Goal: Communication & Community: Share content

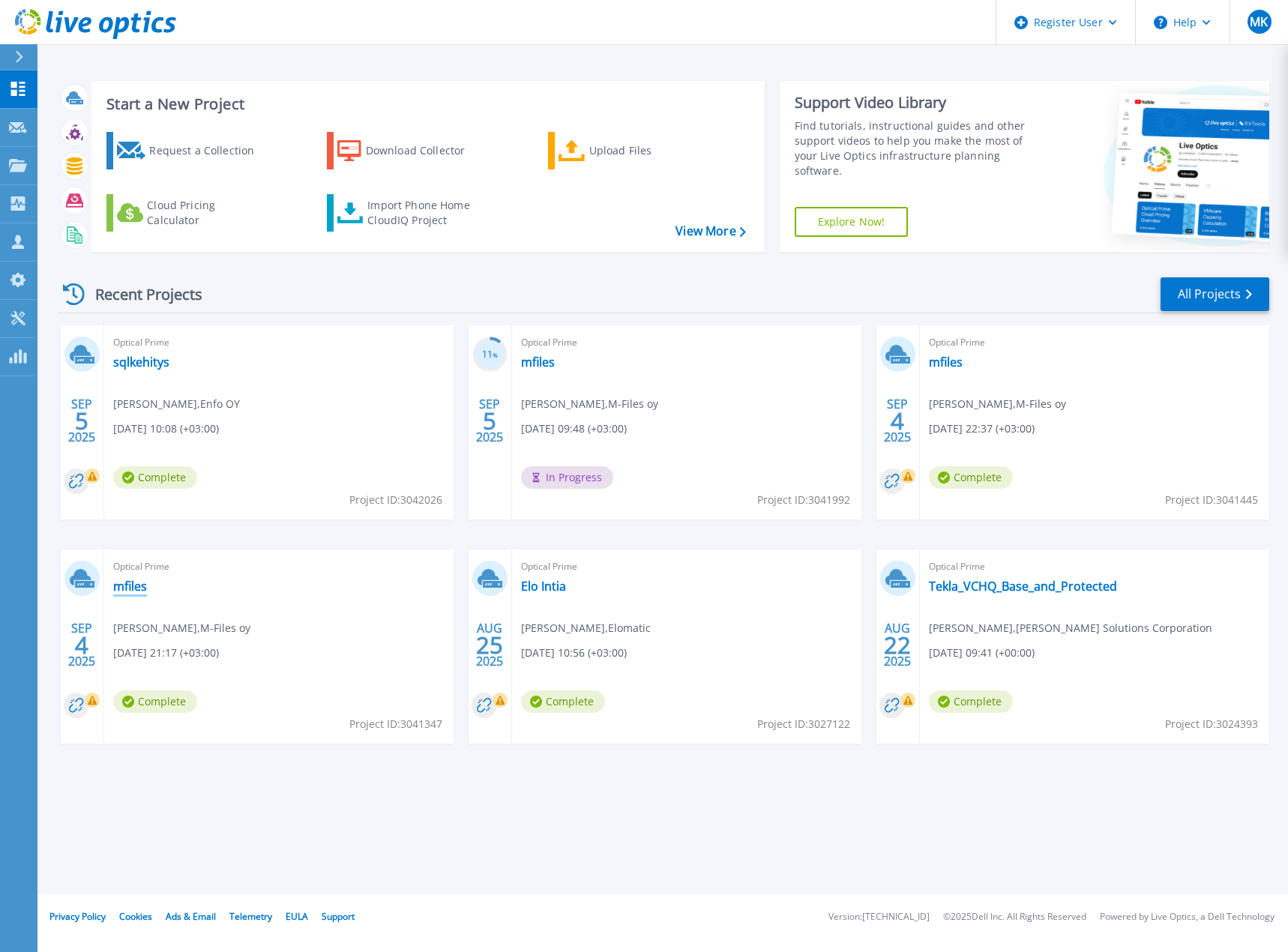
click at [128, 581] on link "mfiles" at bounding box center [130, 585] width 34 height 15
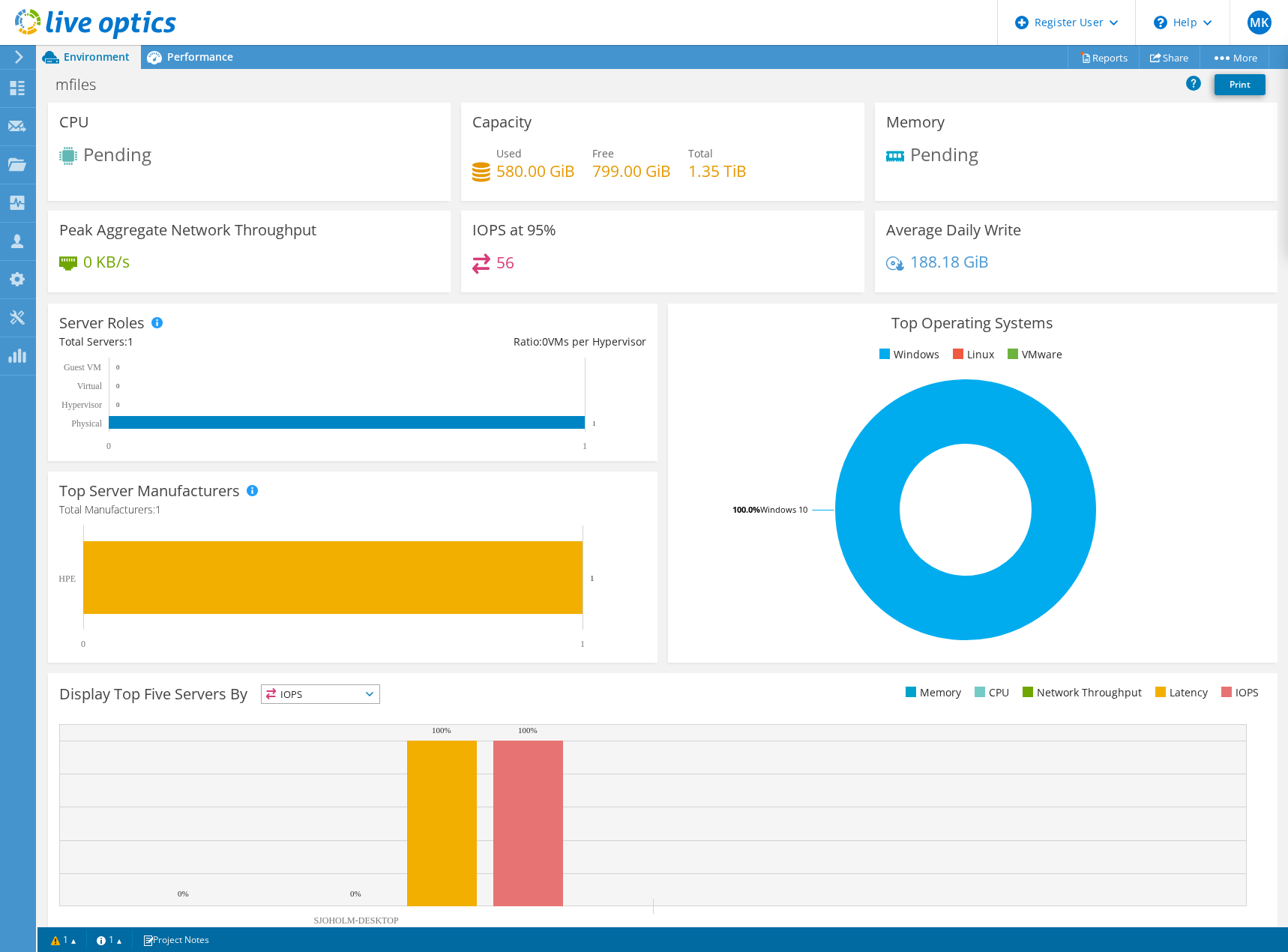
click at [106, 23] on icon at bounding box center [95, 24] width 161 height 31
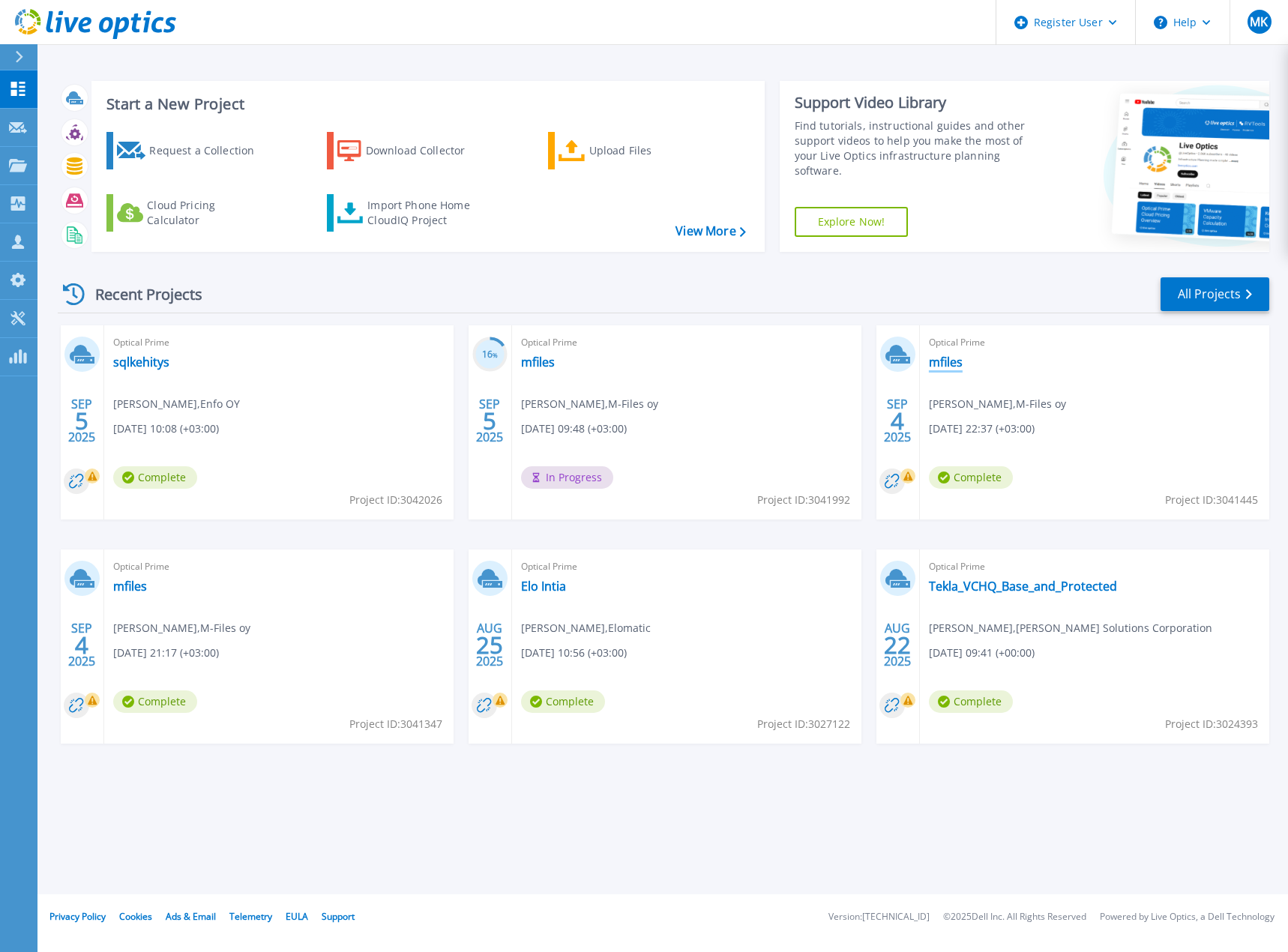
click at [947, 361] on link "mfiles" at bounding box center [945, 362] width 34 height 15
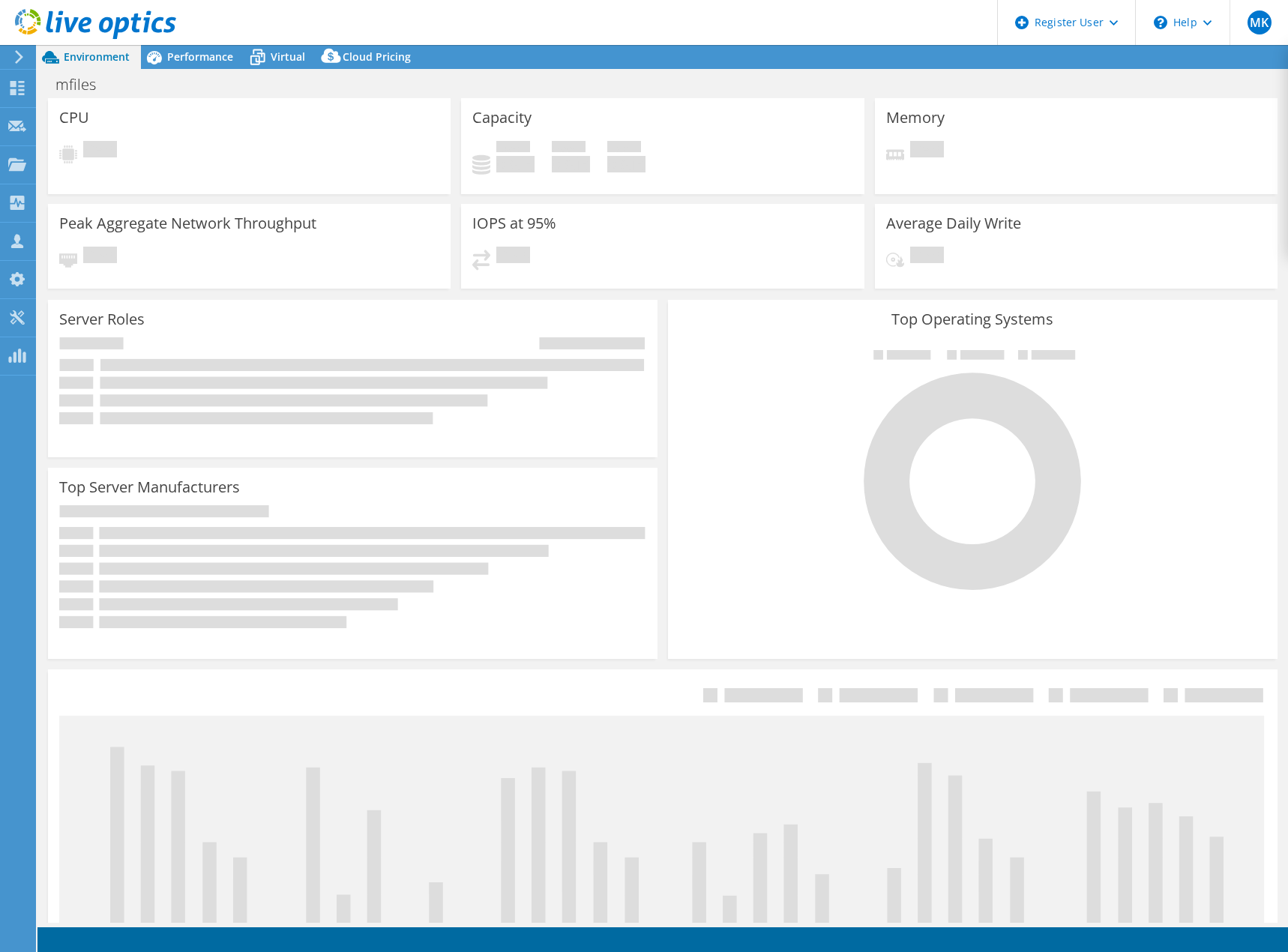
select select "USD"
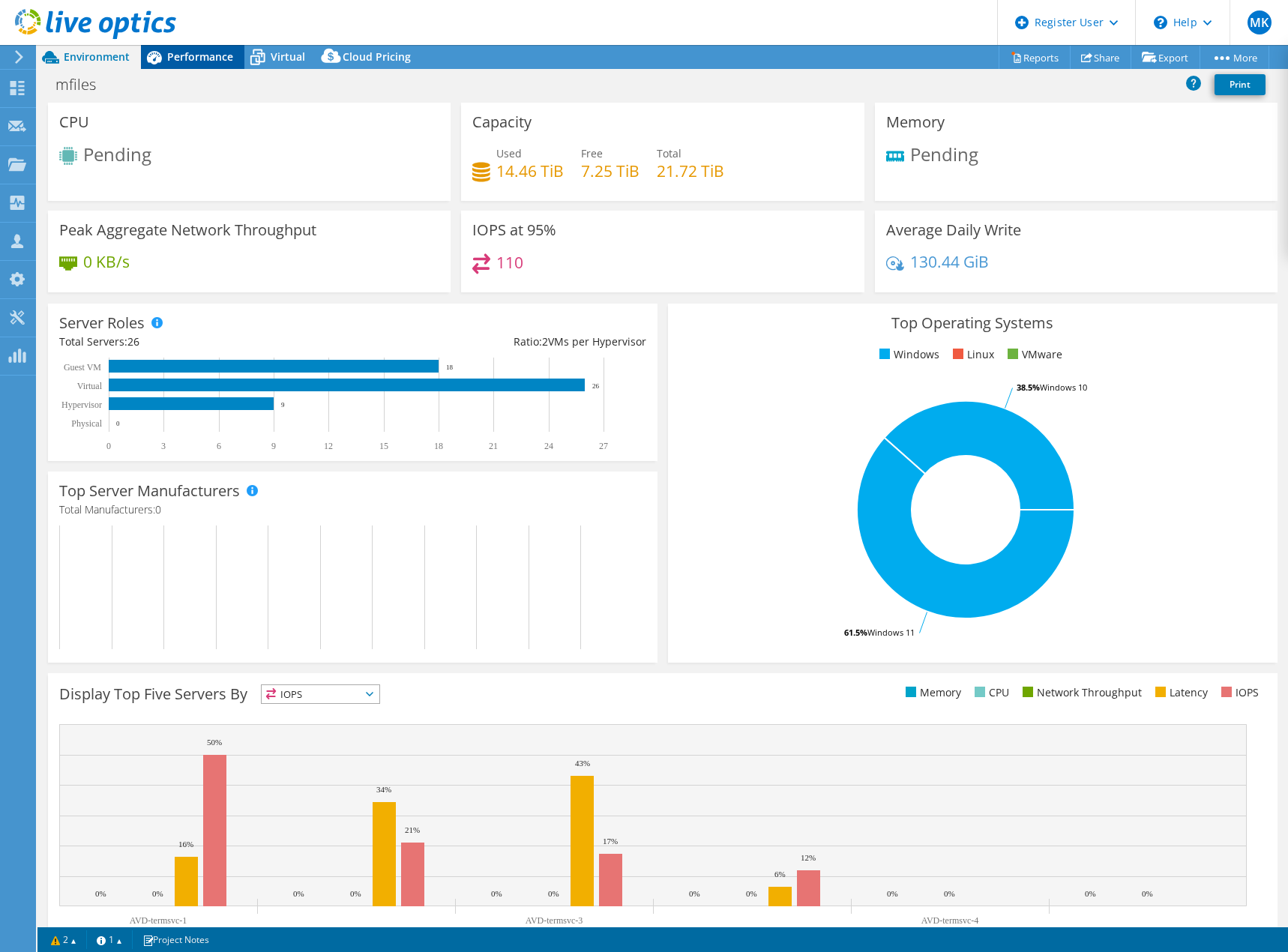
click at [204, 55] on span "Performance" at bounding box center [200, 57] width 66 height 14
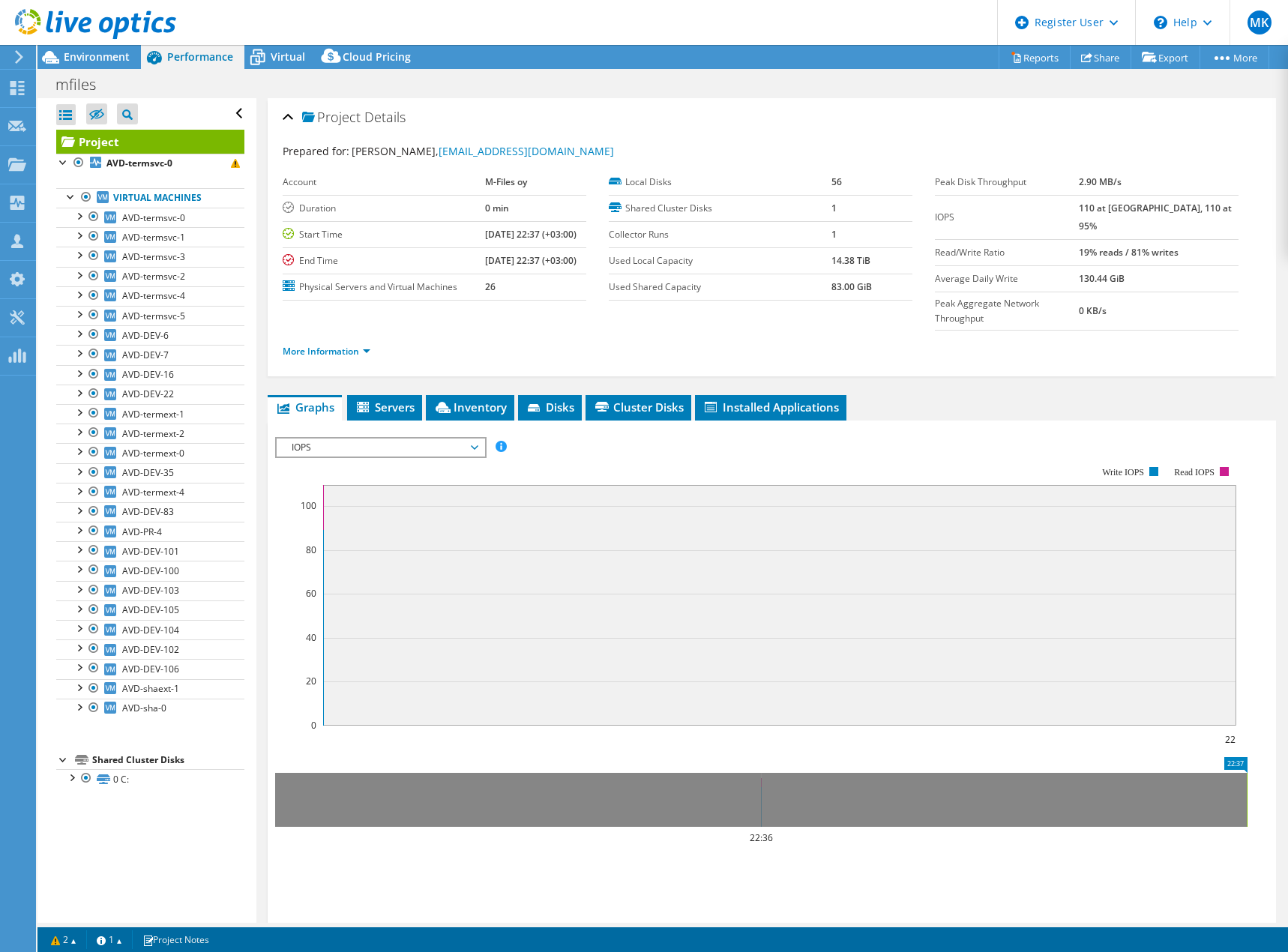
click at [478, 438] on span "IOPS" at bounding box center [380, 447] width 208 height 18
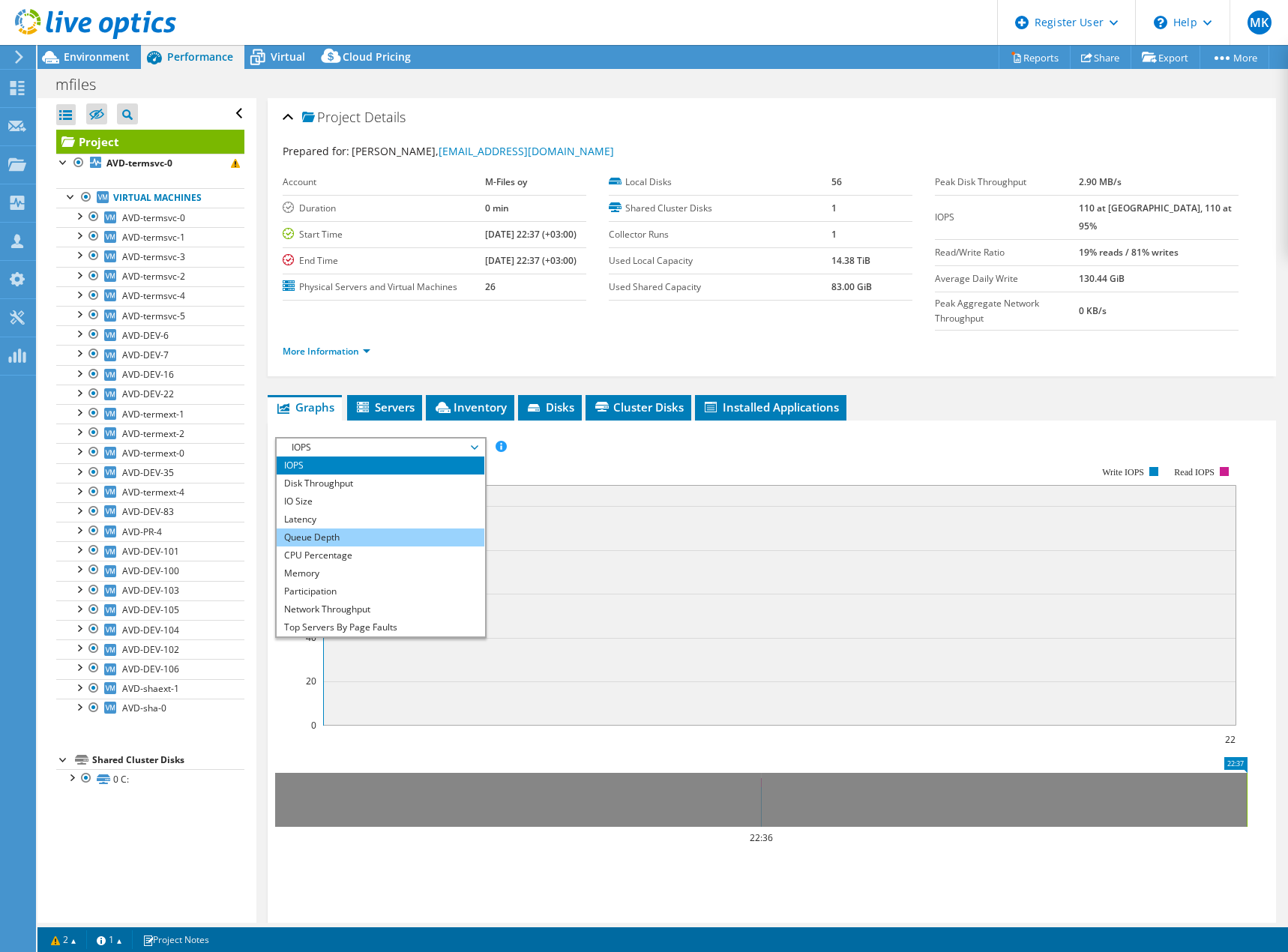
scroll to position [54, 0]
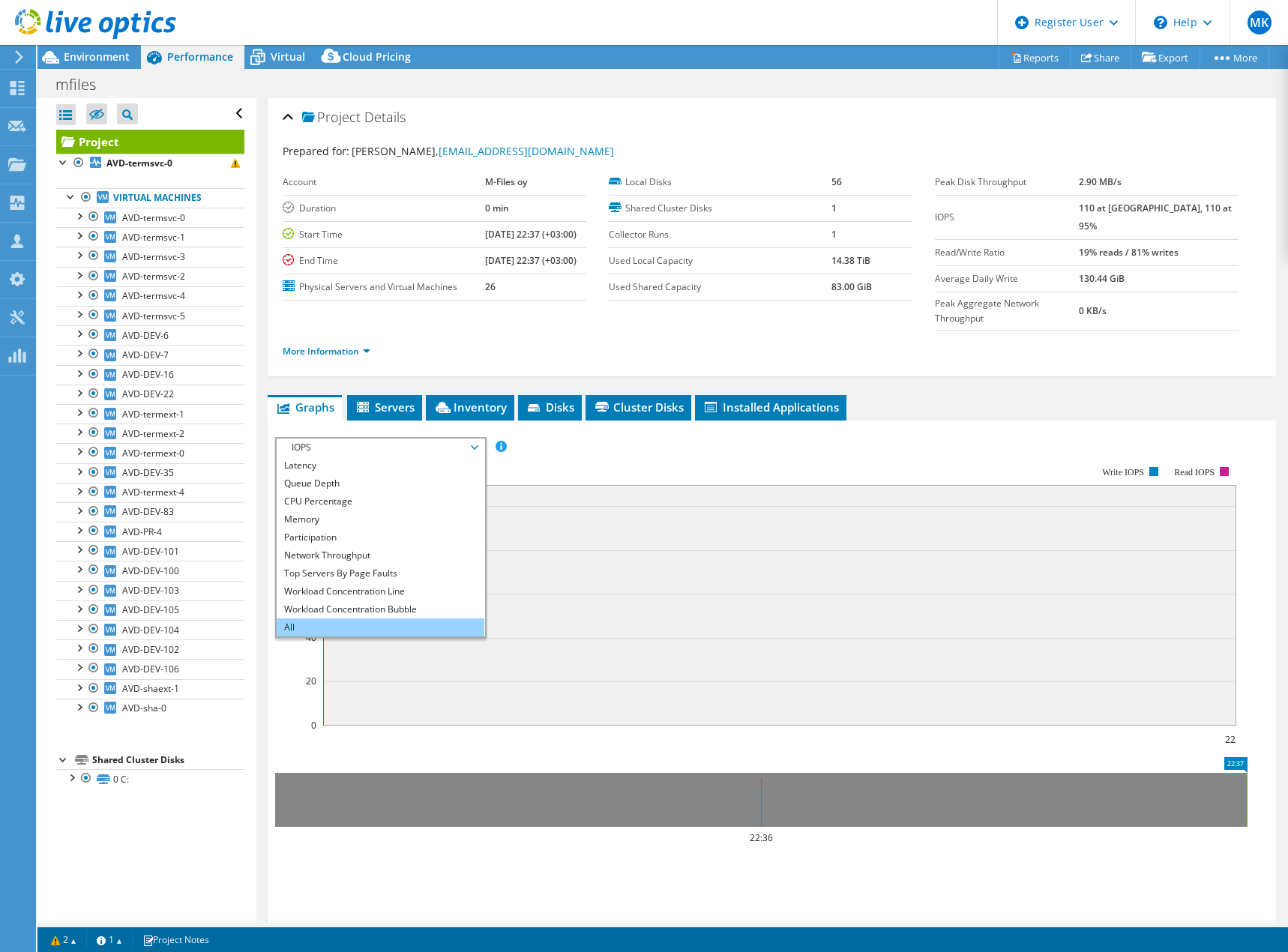
click at [378, 618] on li "All" at bounding box center [380, 627] width 208 height 18
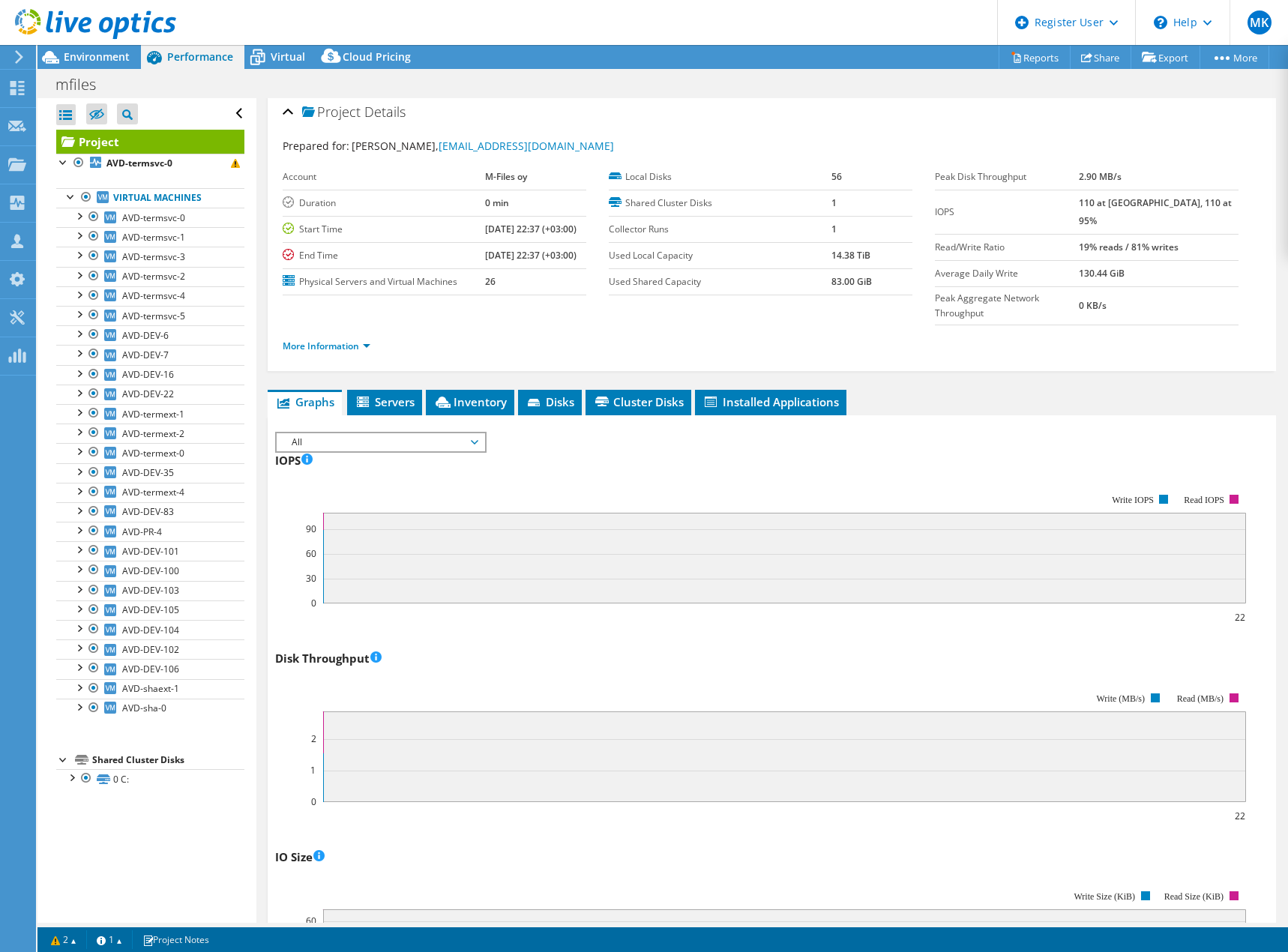
scroll to position [0, 0]
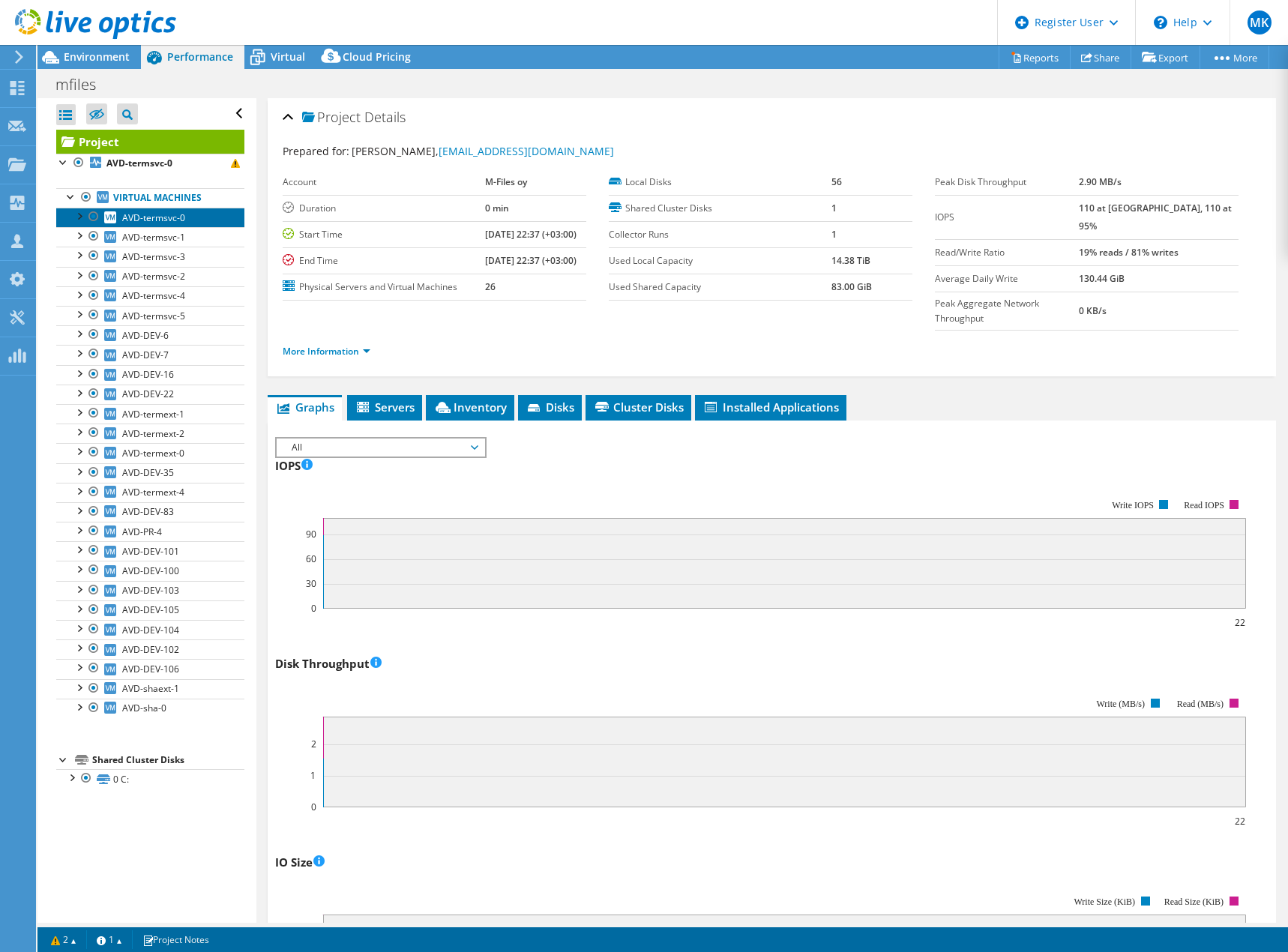
click at [163, 212] on span "AVD-termsvc-0" at bounding box center [153, 218] width 63 height 13
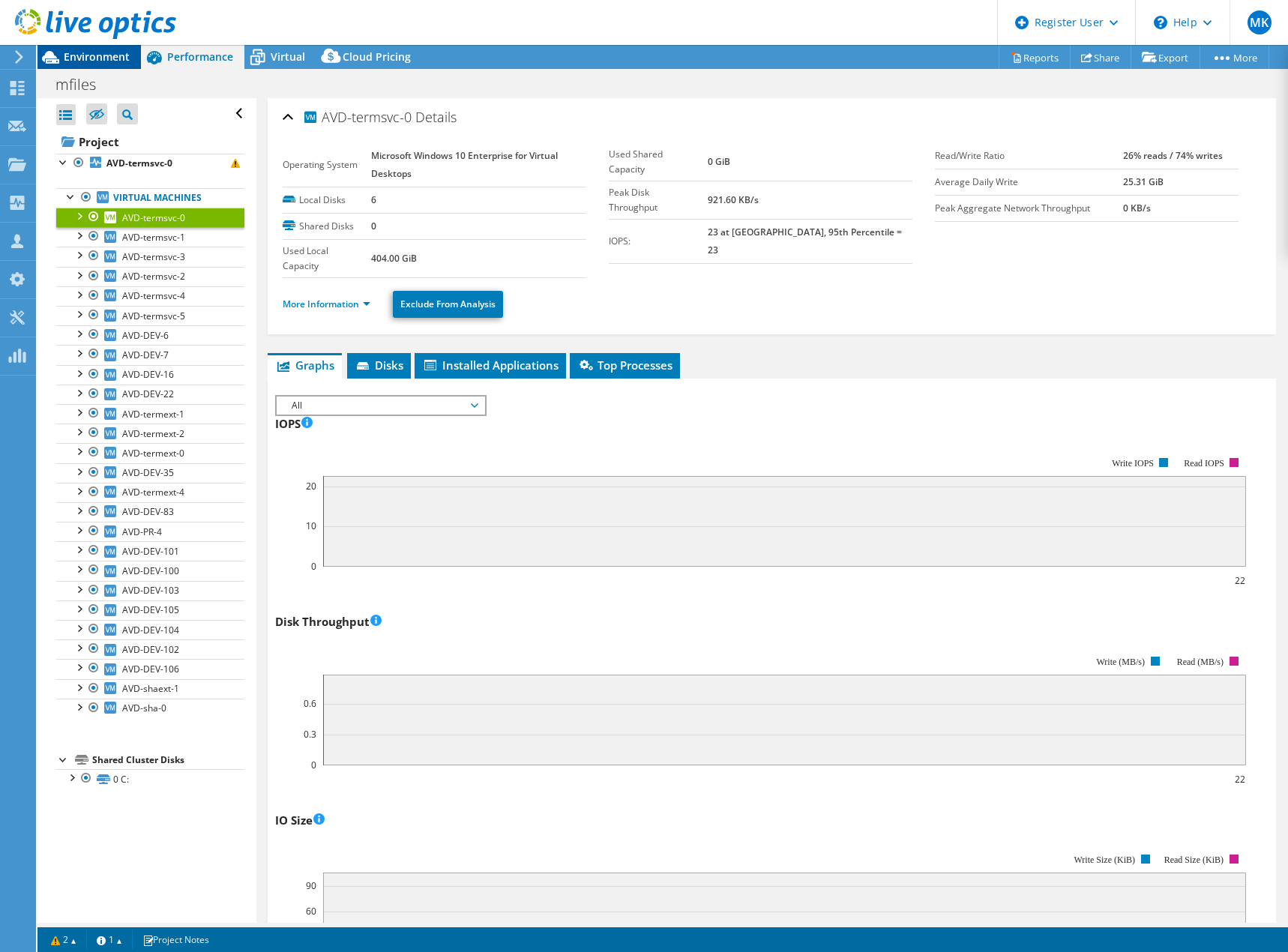
click at [116, 56] on span "Environment" at bounding box center [96, 57] width 66 height 14
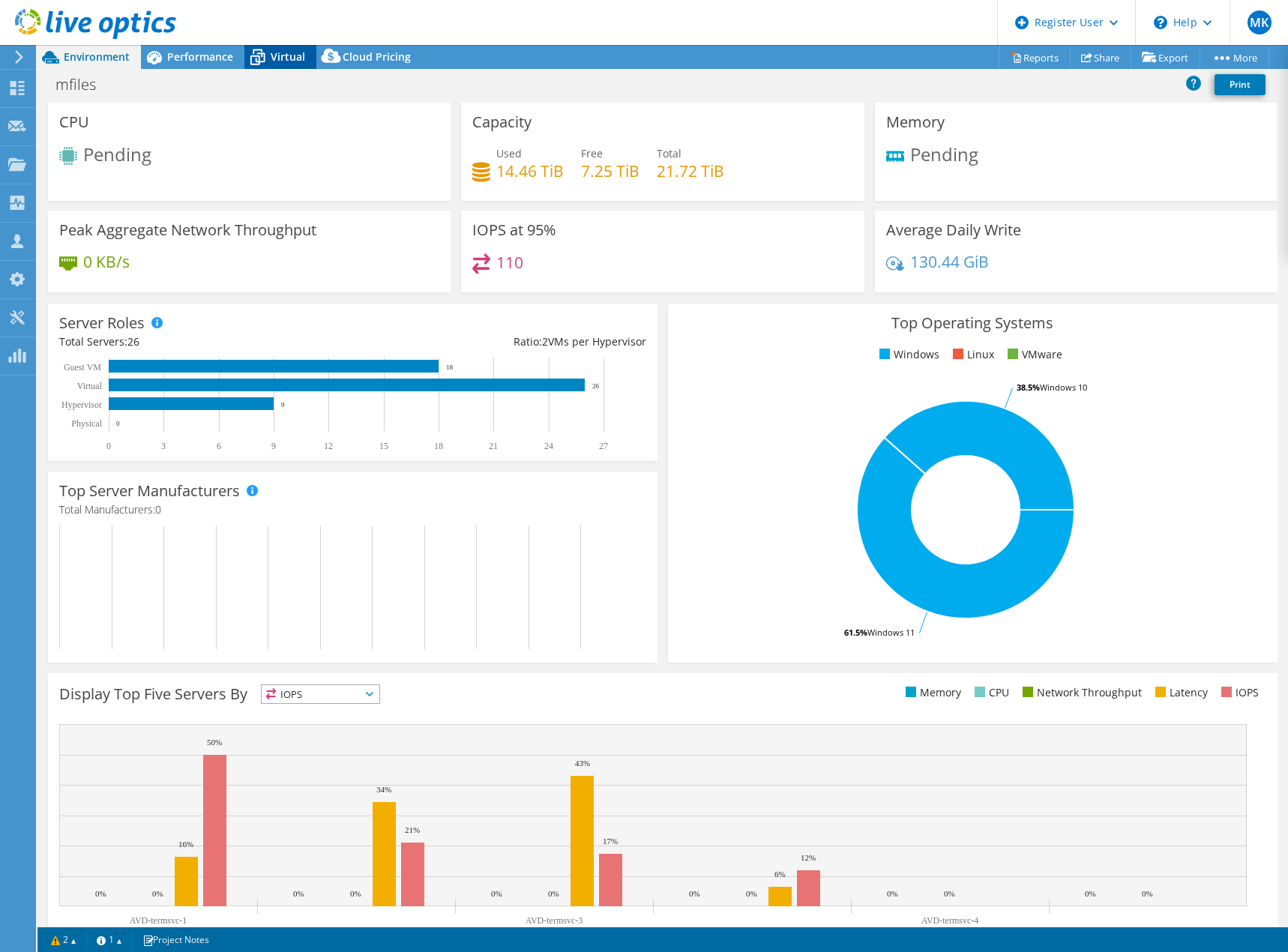
click at [285, 55] on span "Virtual" at bounding box center [287, 57] width 35 height 14
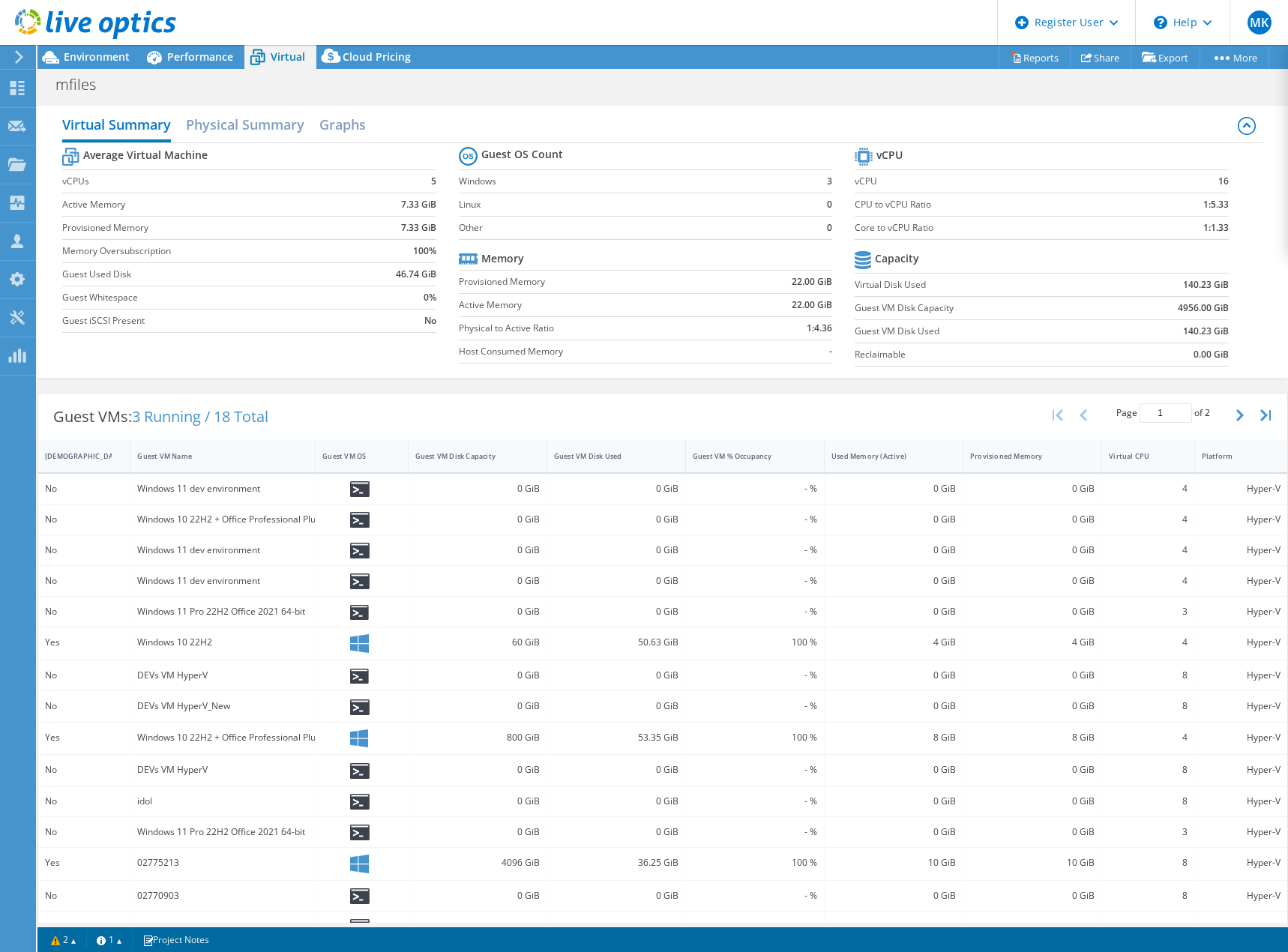
click at [88, 20] on use at bounding box center [95, 24] width 161 height 30
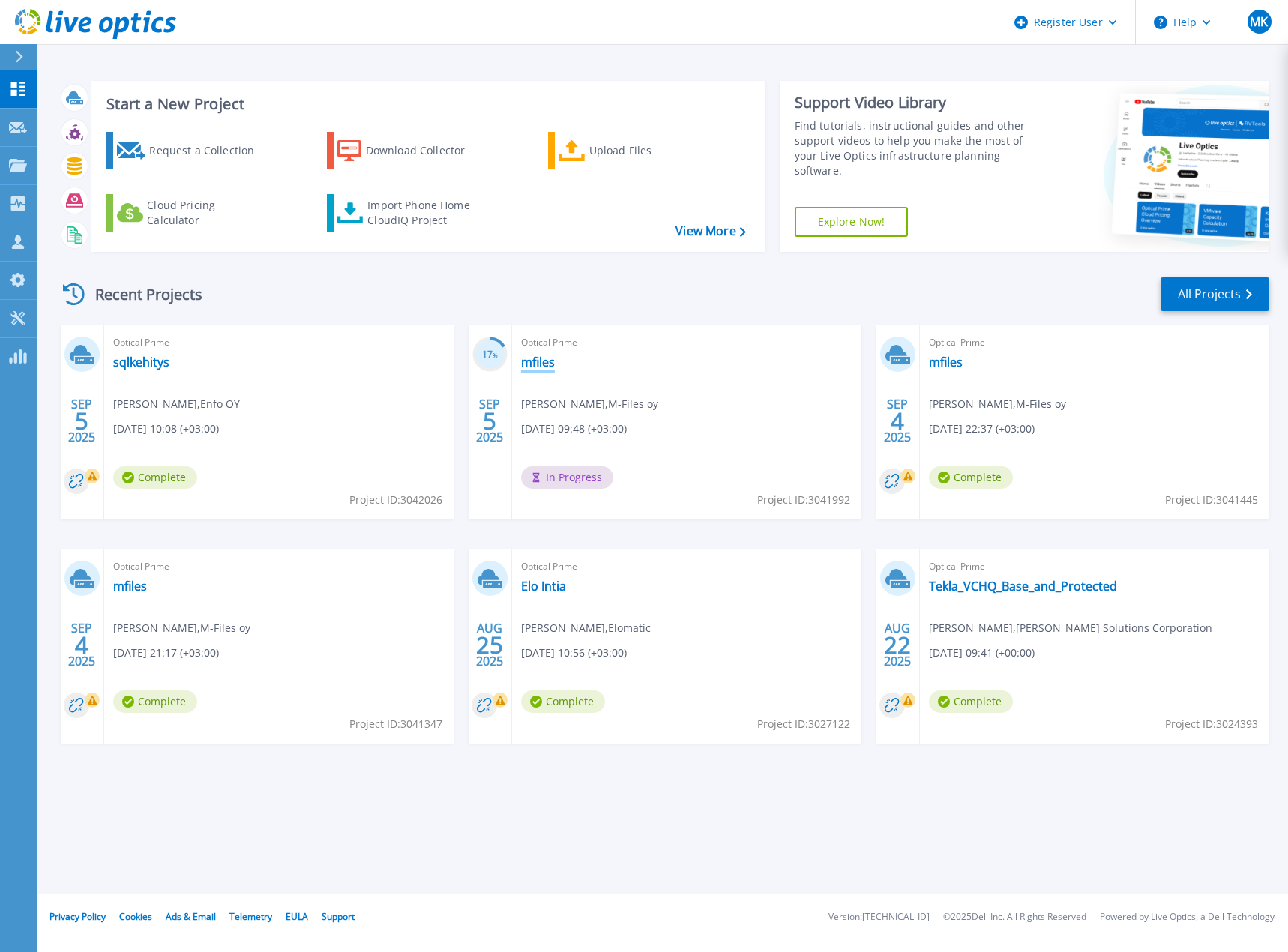
click at [539, 361] on link "mfiles" at bounding box center [538, 362] width 34 height 15
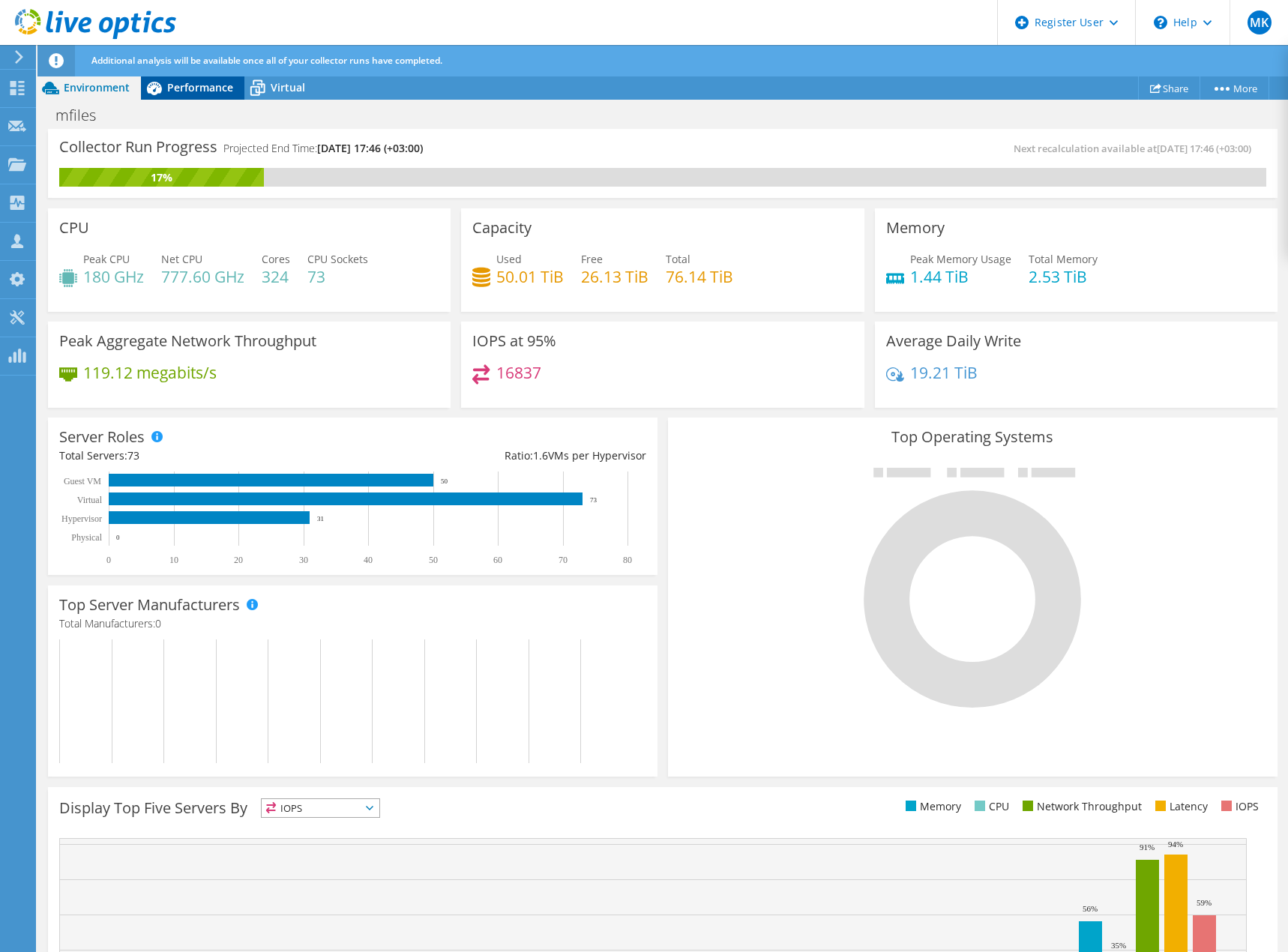
click at [203, 85] on span "Performance" at bounding box center [200, 87] width 66 height 14
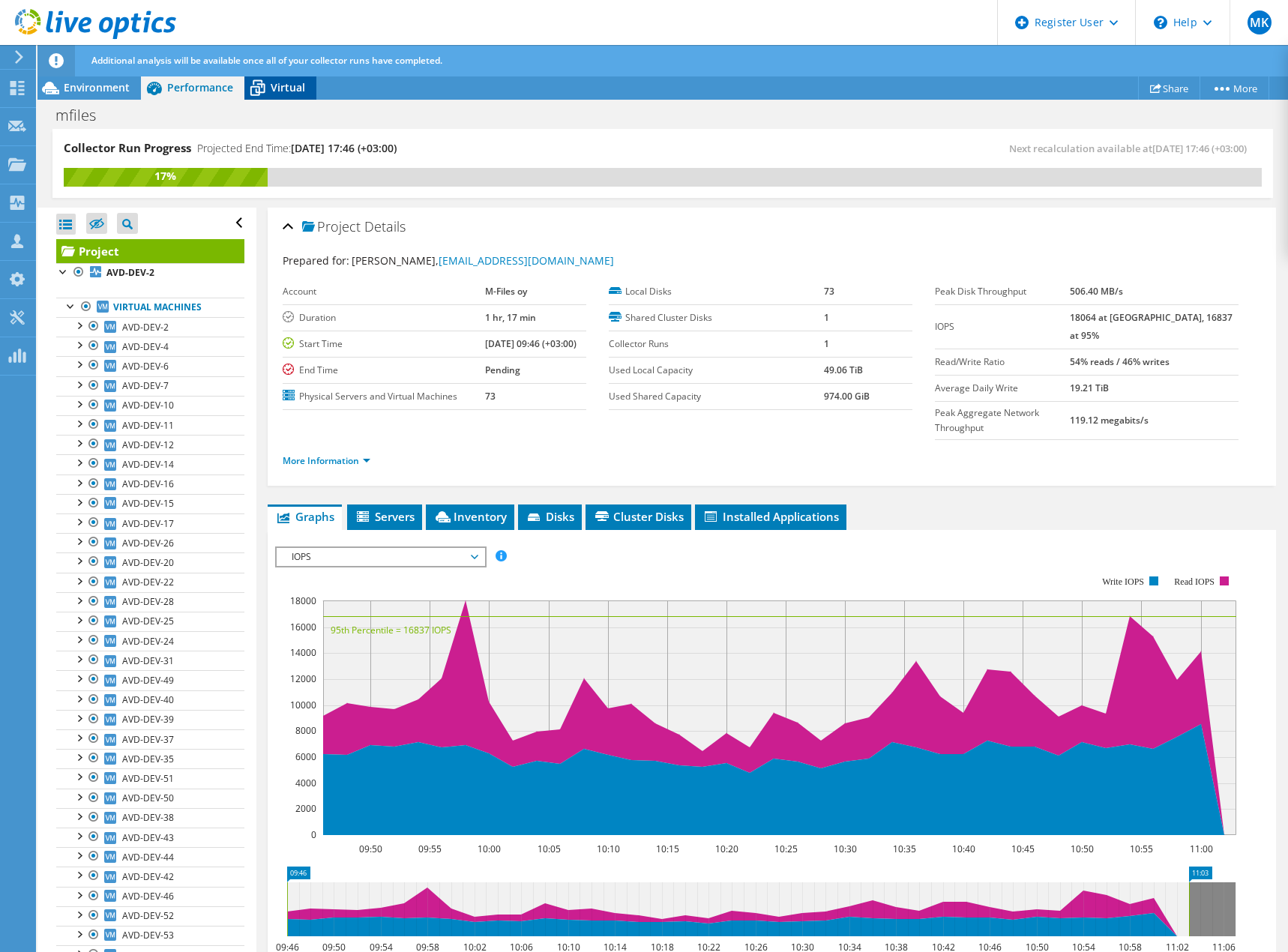
click at [288, 86] on span "Virtual" at bounding box center [287, 87] width 35 height 14
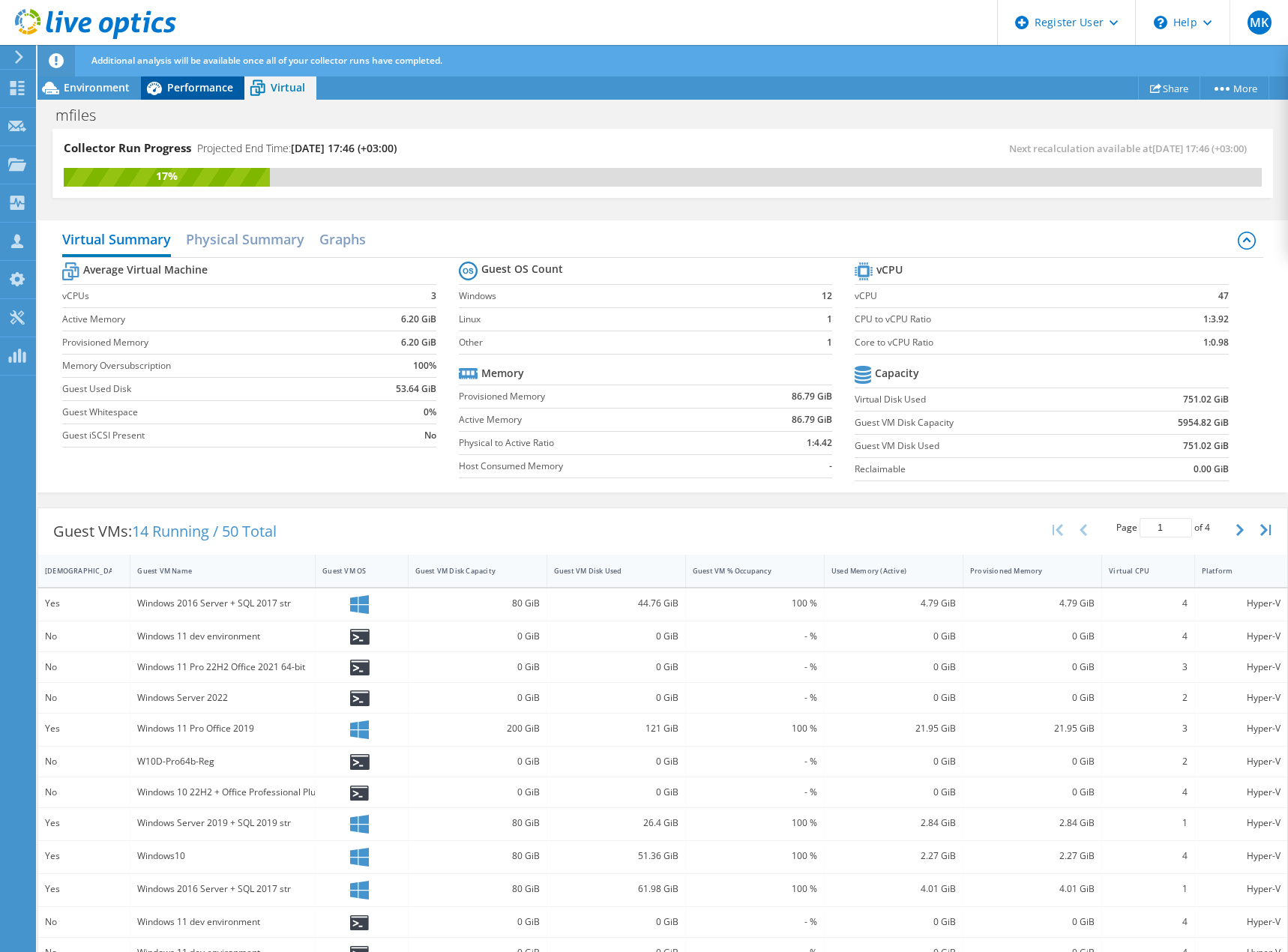
click at [202, 86] on span "Performance" at bounding box center [200, 87] width 66 height 14
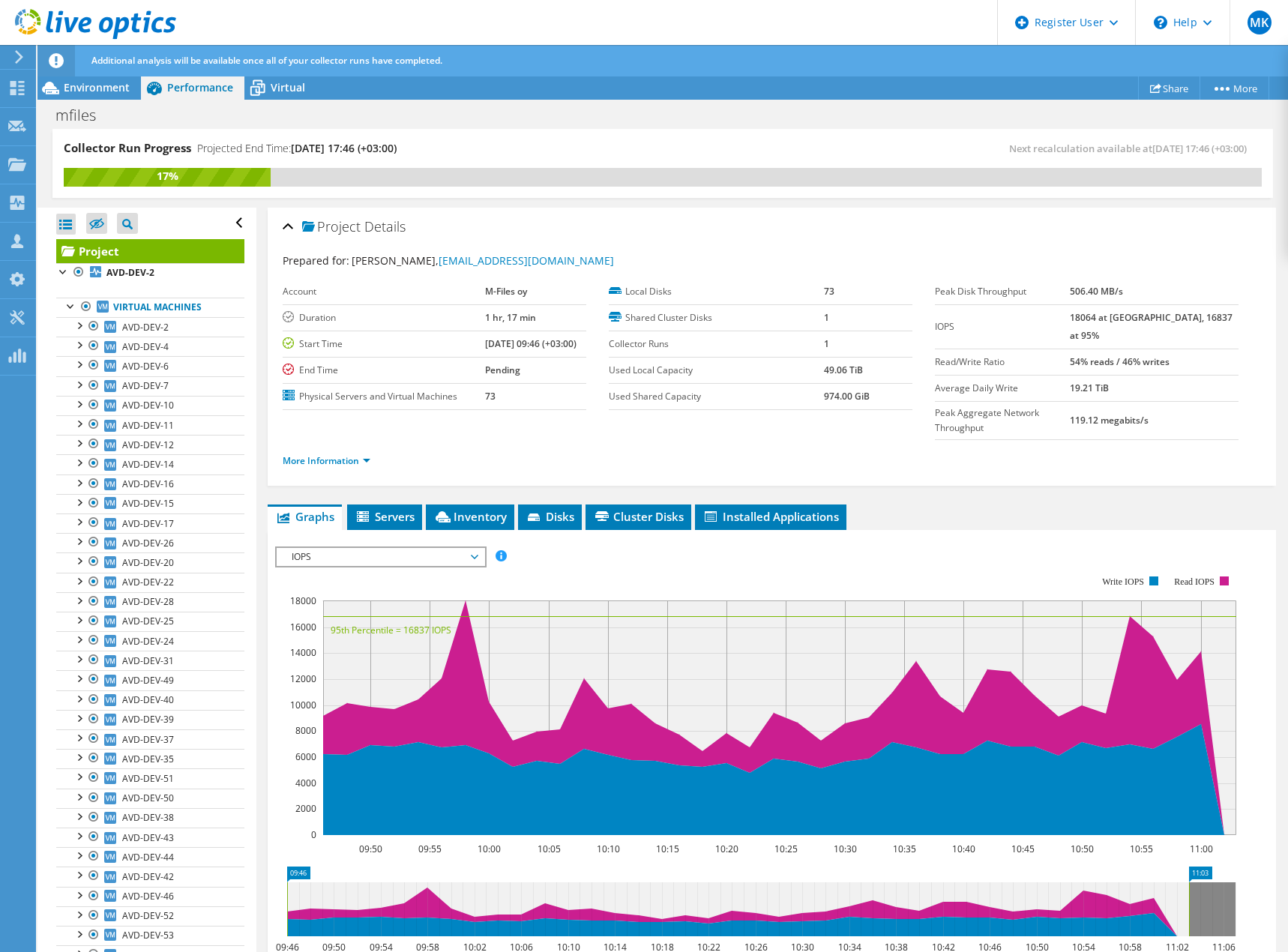
click at [473, 548] on span "IOPS" at bounding box center [381, 556] width 193 height 18
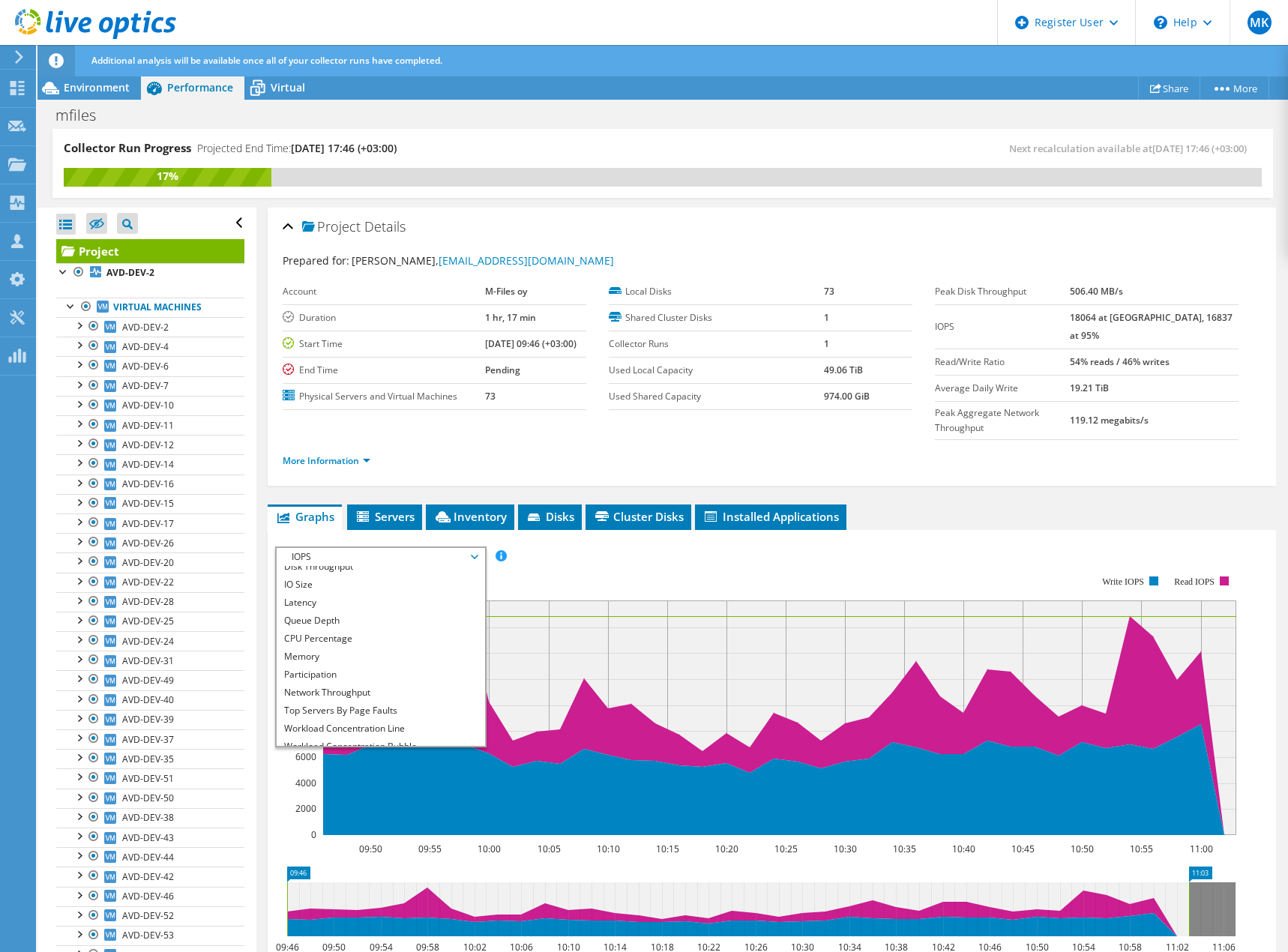
scroll to position [54, 0]
click at [376, 727] on li "All" at bounding box center [380, 736] width 208 height 18
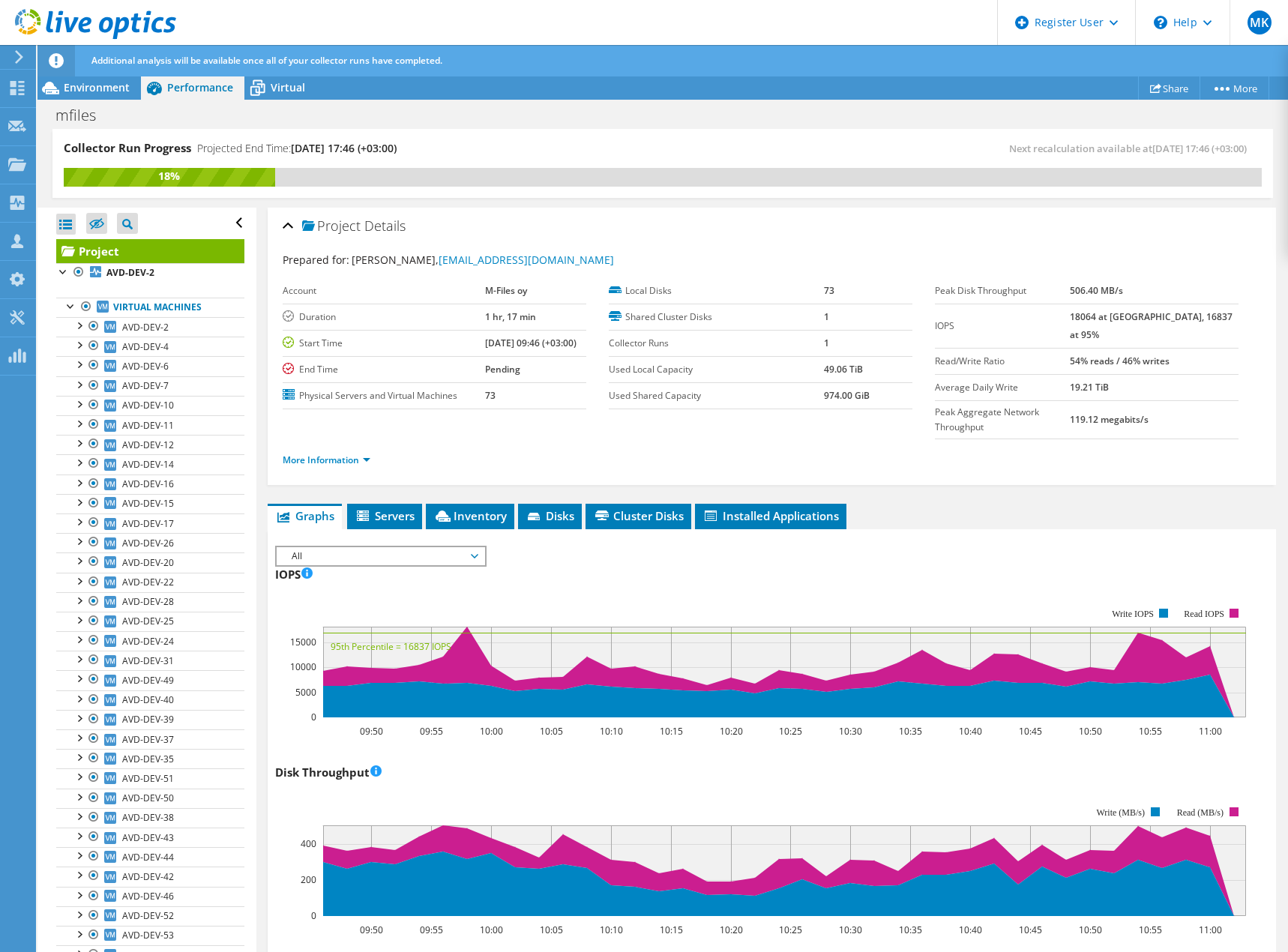
scroll to position [0, 0]
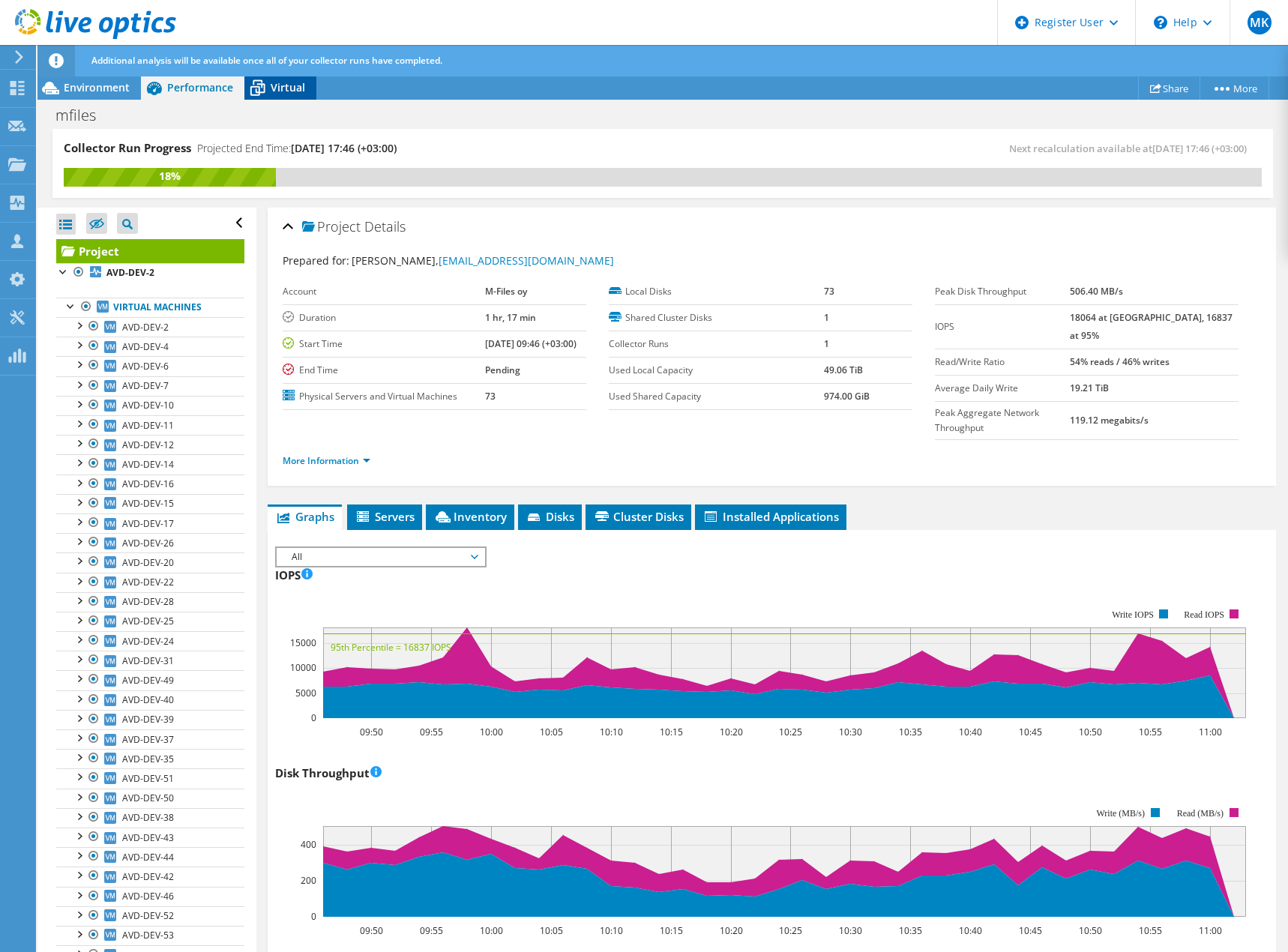
click at [289, 84] on span "Virtual" at bounding box center [287, 87] width 35 height 14
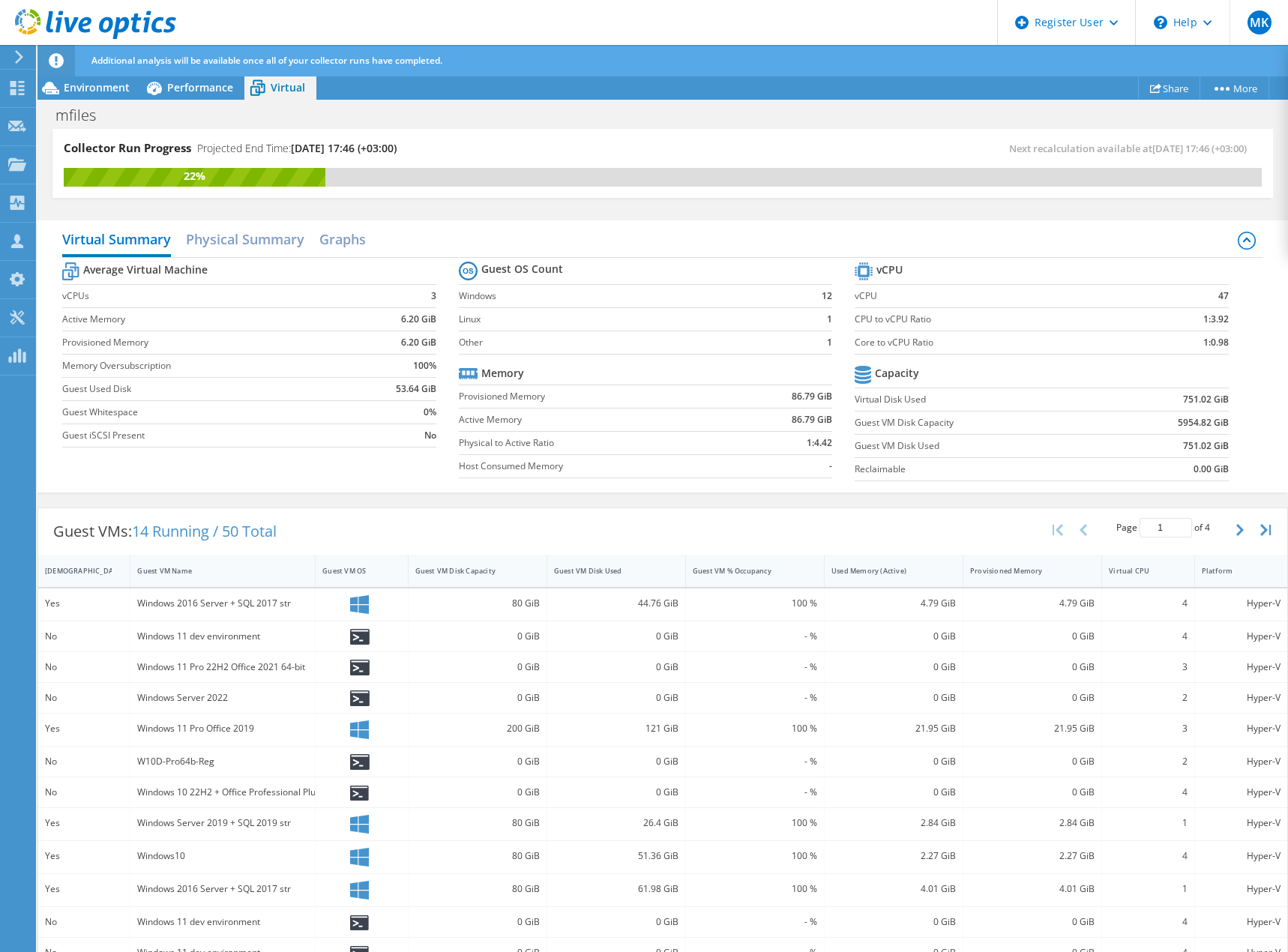
scroll to position [375, 0]
click at [96, 87] on span "Environment" at bounding box center [96, 87] width 66 height 14
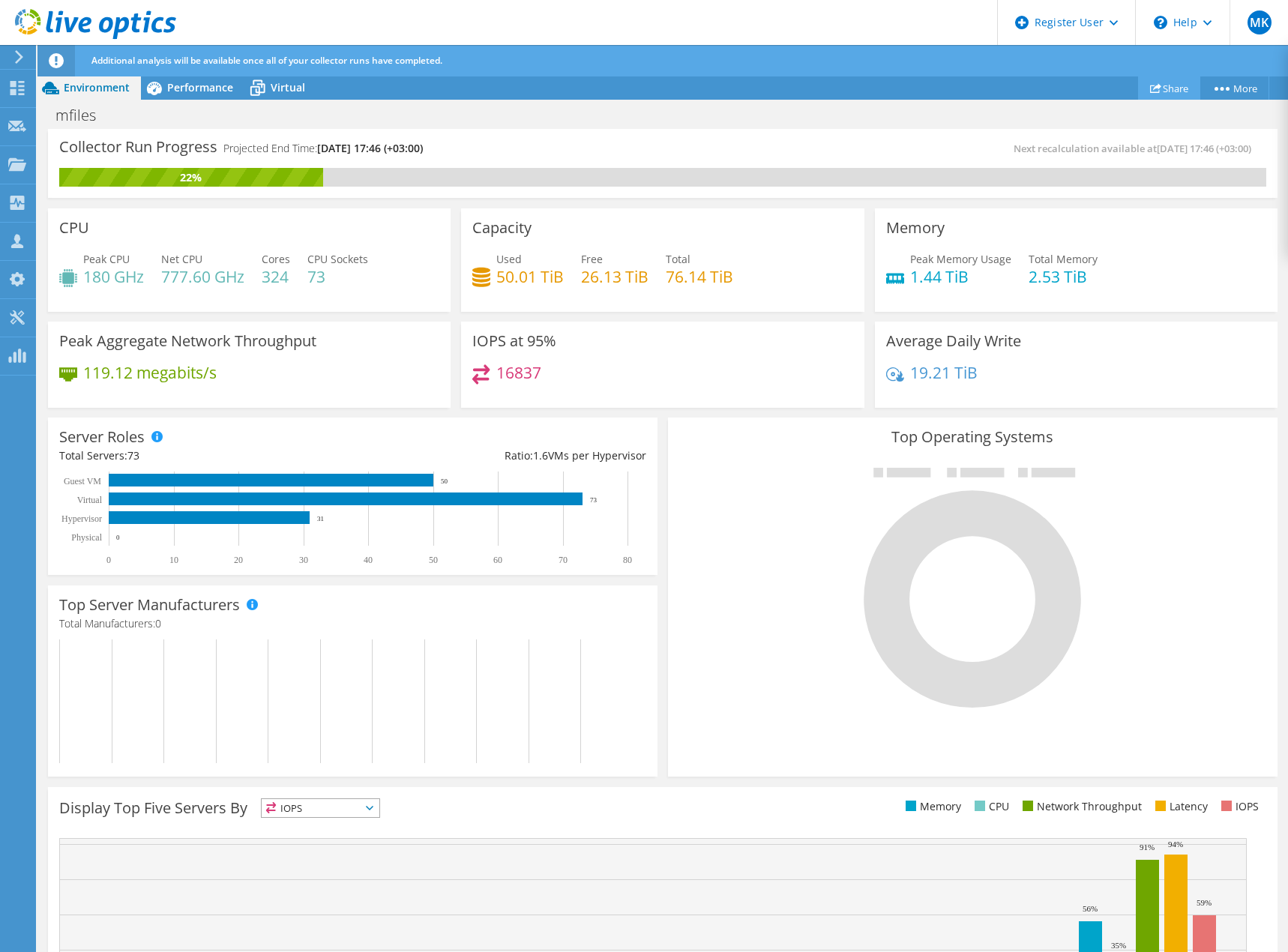
click at [1167, 83] on link "Share" at bounding box center [1169, 87] width 63 height 23
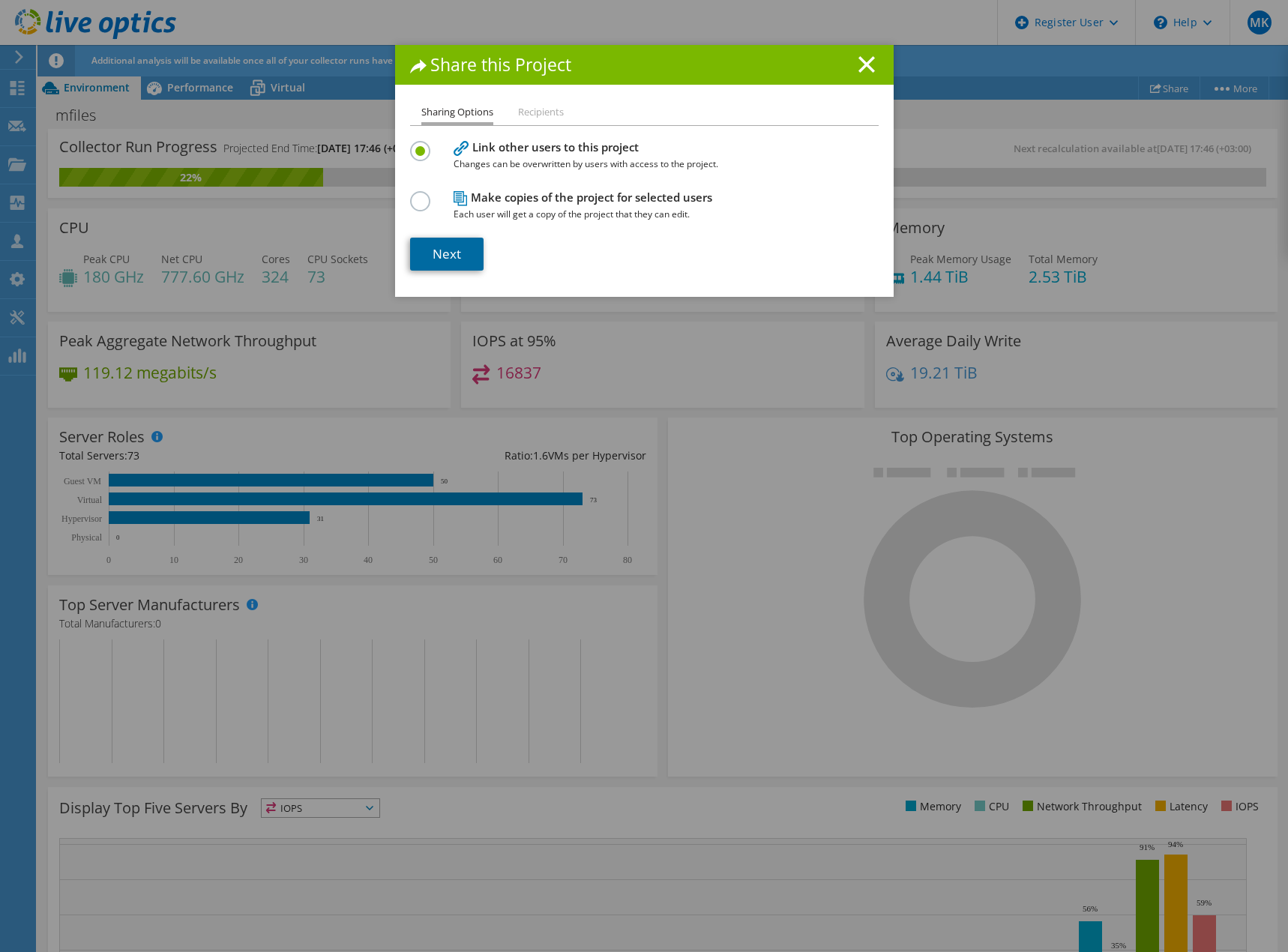
click at [438, 249] on link "Next" at bounding box center [447, 253] width 74 height 33
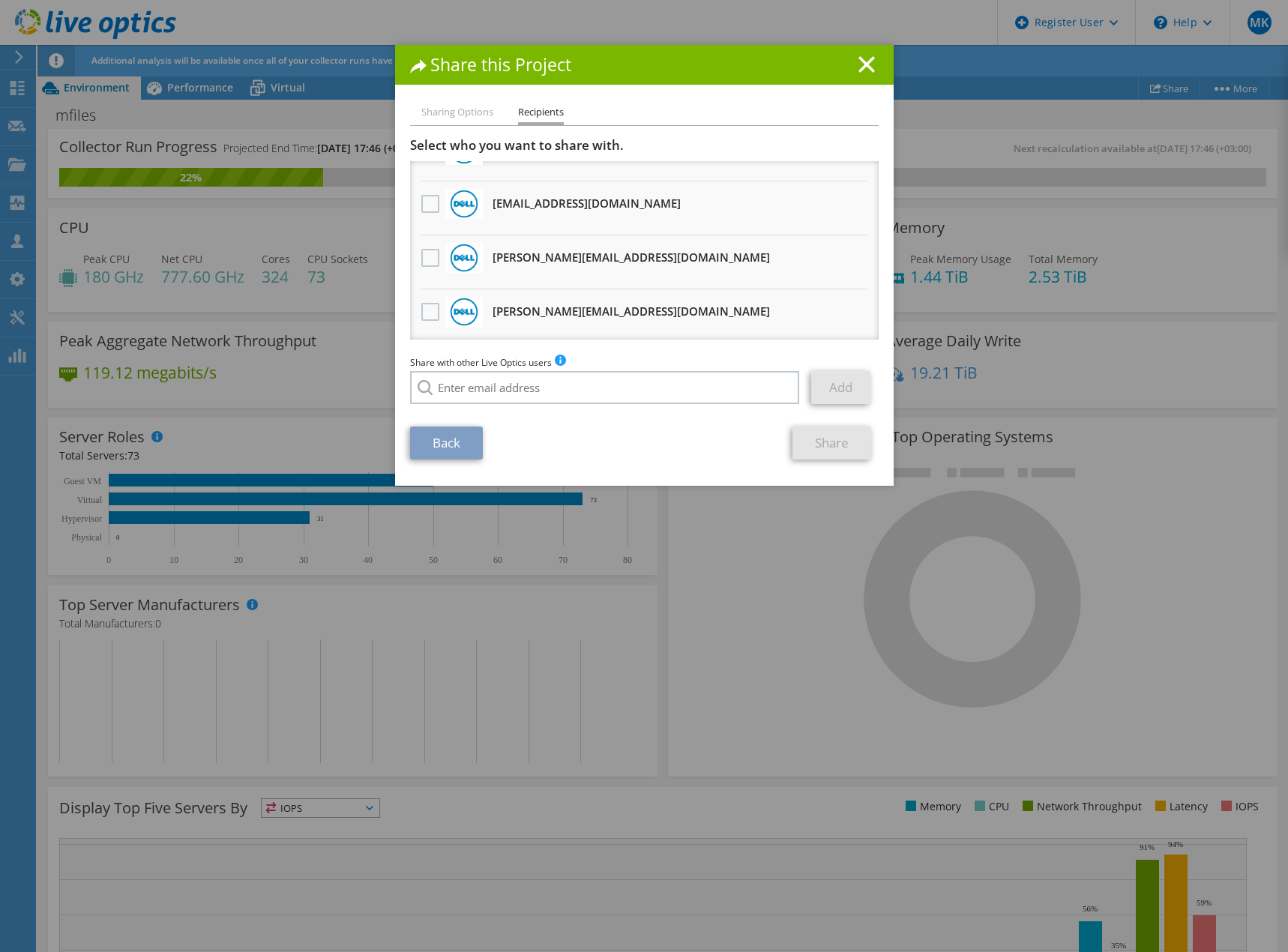
scroll to position [91, 0]
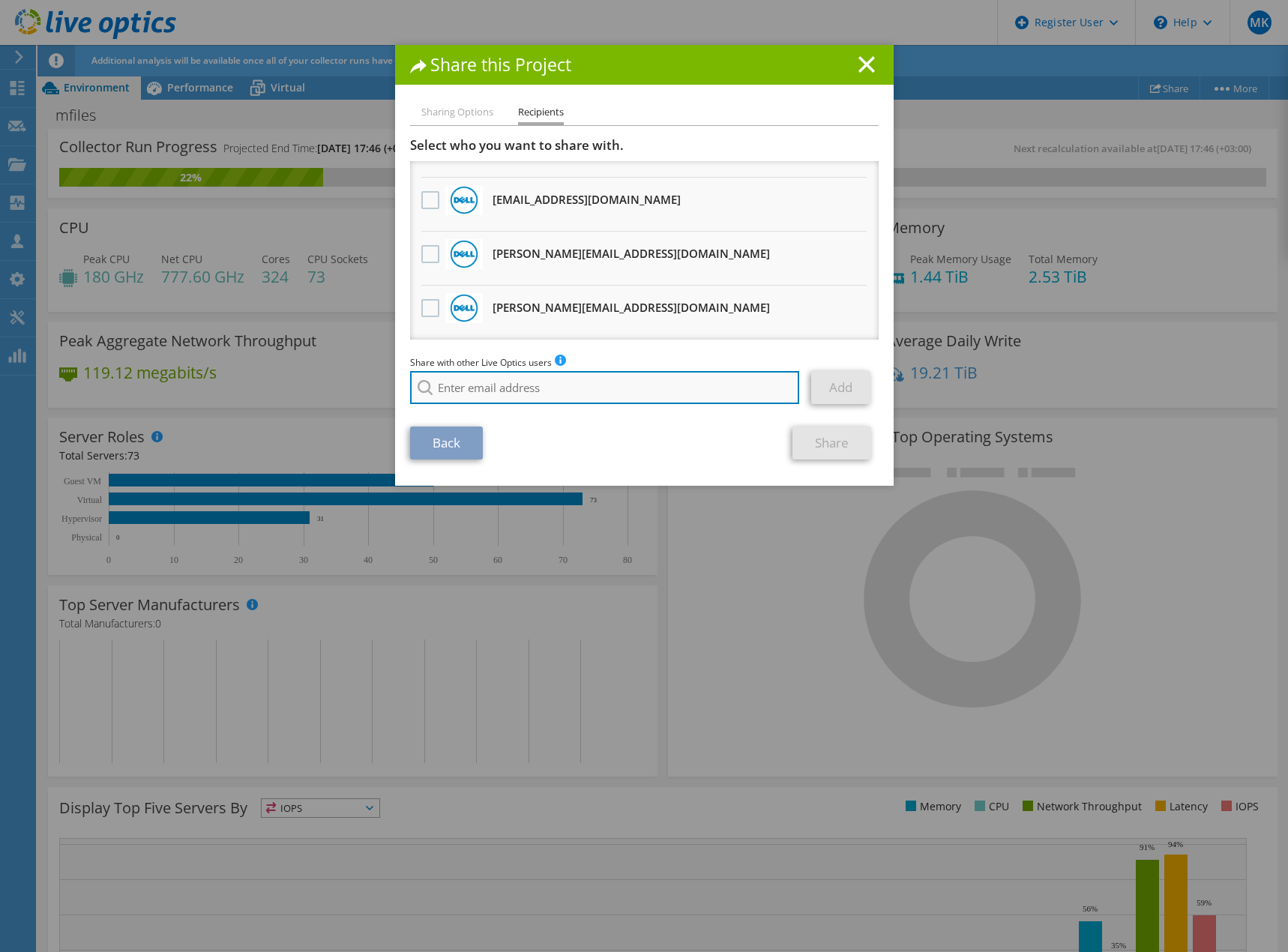
click at [471, 386] on input "search" at bounding box center [605, 387] width 390 height 33
click at [477, 404] on li "Toni.Karjalainen@dell.com" at bounding box center [528, 397] width 235 height 18
type input "Toni.Karjalainen@dell.com"
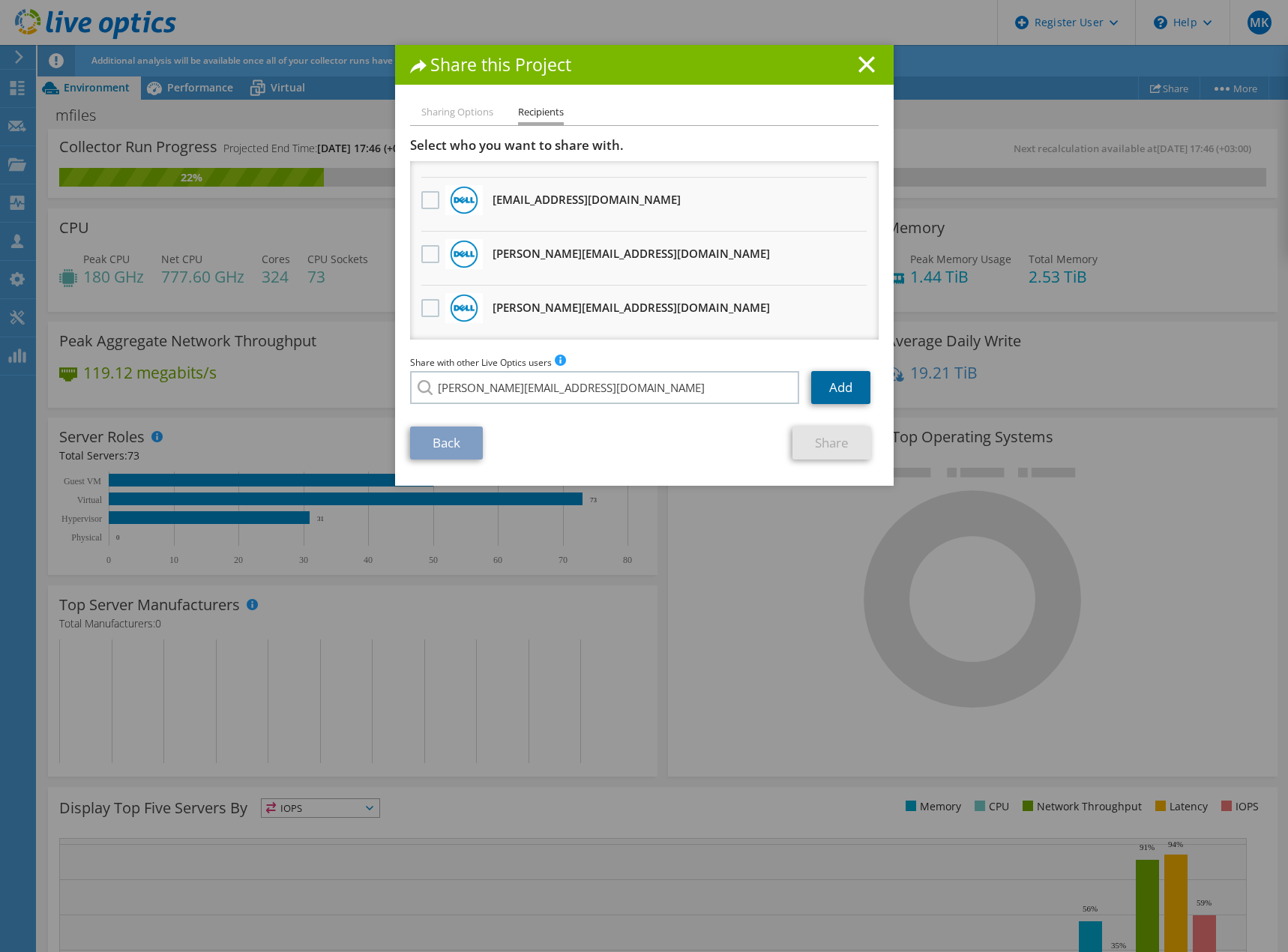
click at [840, 383] on link "Add" at bounding box center [841, 387] width 60 height 33
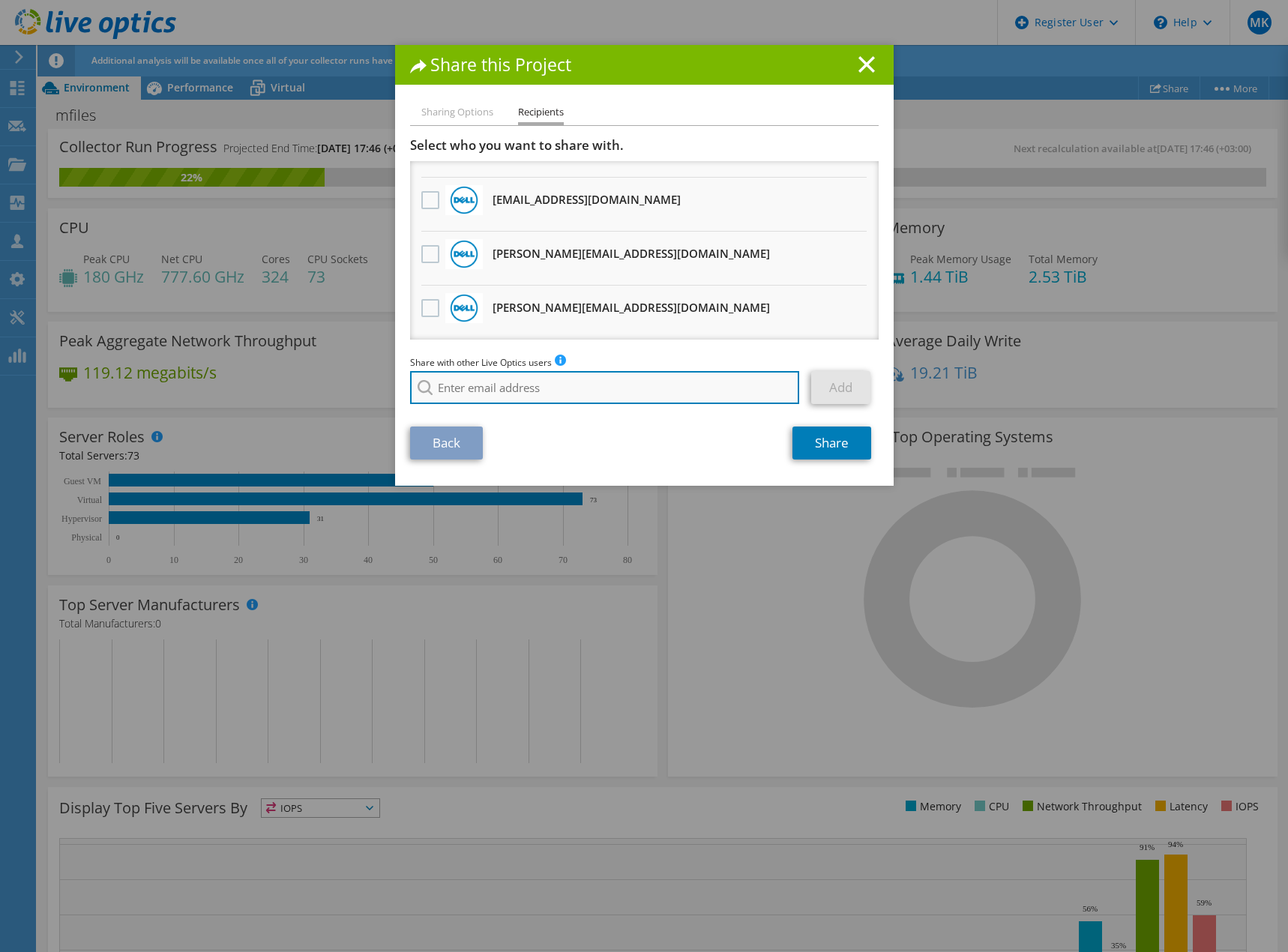
click at [499, 386] on input "search" at bounding box center [605, 387] width 390 height 33
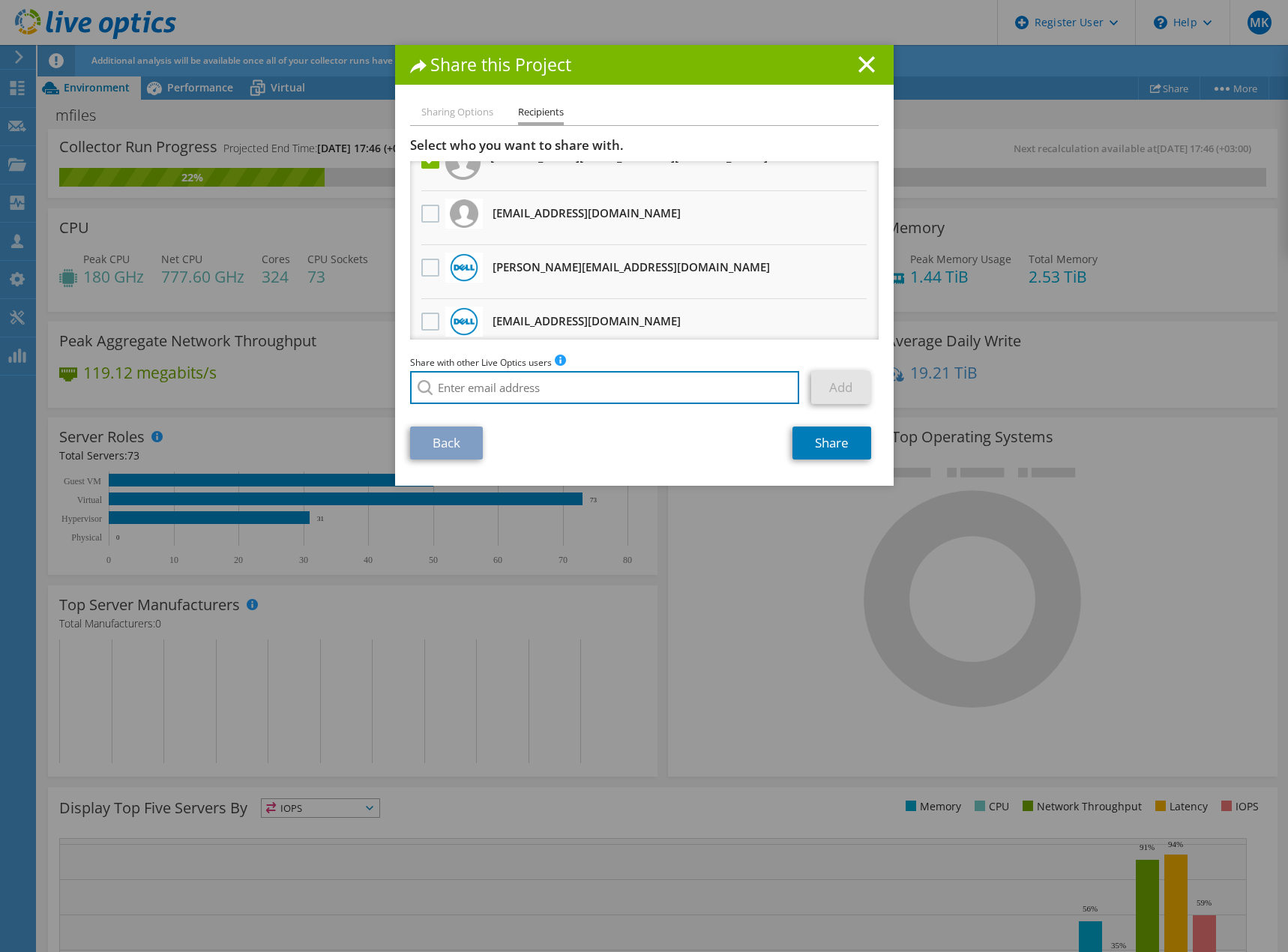
scroll to position [0, 0]
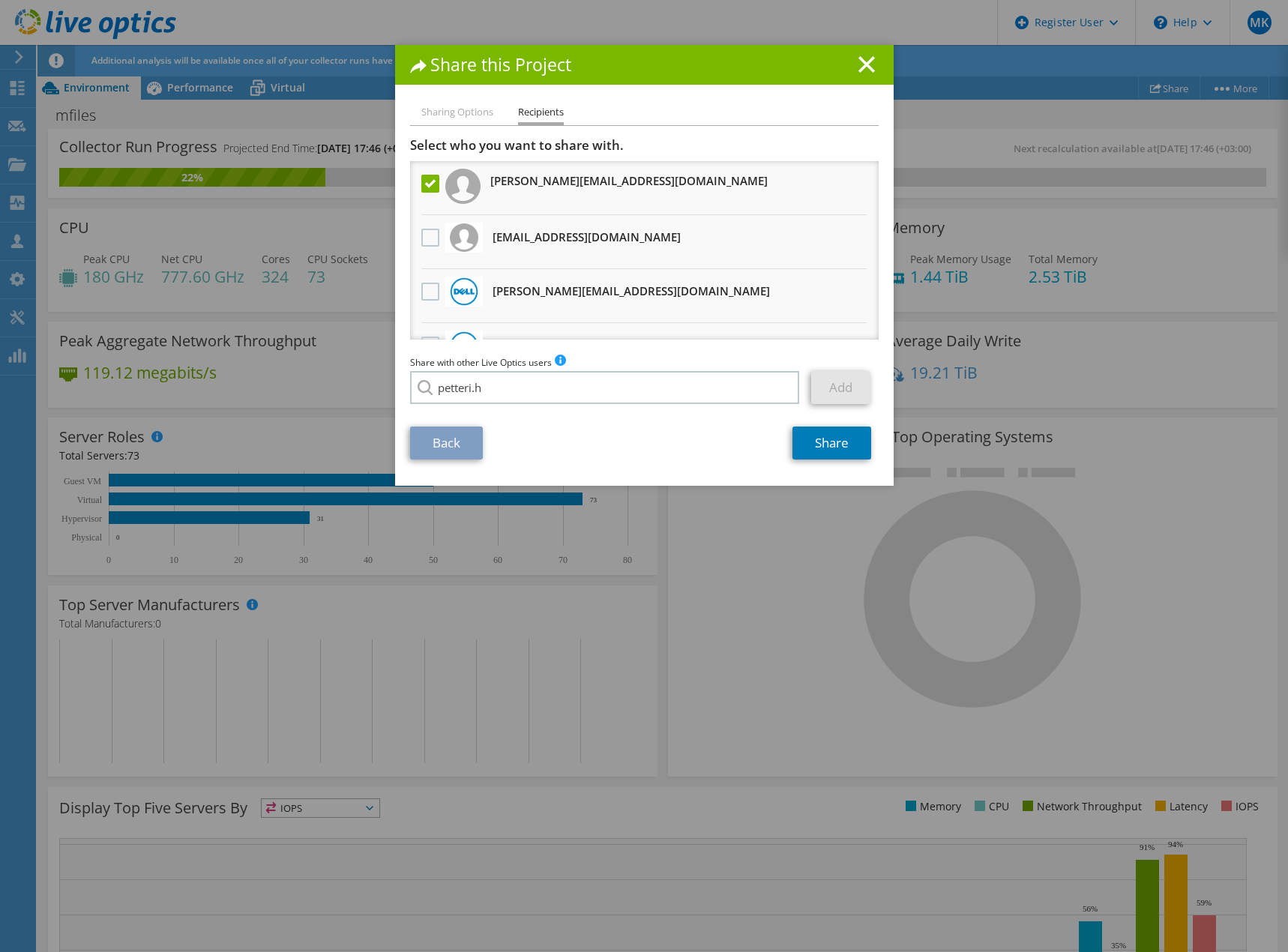
click at [489, 407] on li "Petteri.Heinonen@dell.com" at bounding box center [528, 397] width 235 height 18
type input "Petteri.Heinonen@dell.com"
click at [833, 386] on link "Add" at bounding box center [841, 387] width 60 height 33
click at [831, 439] on link "Share" at bounding box center [831, 442] width 79 height 33
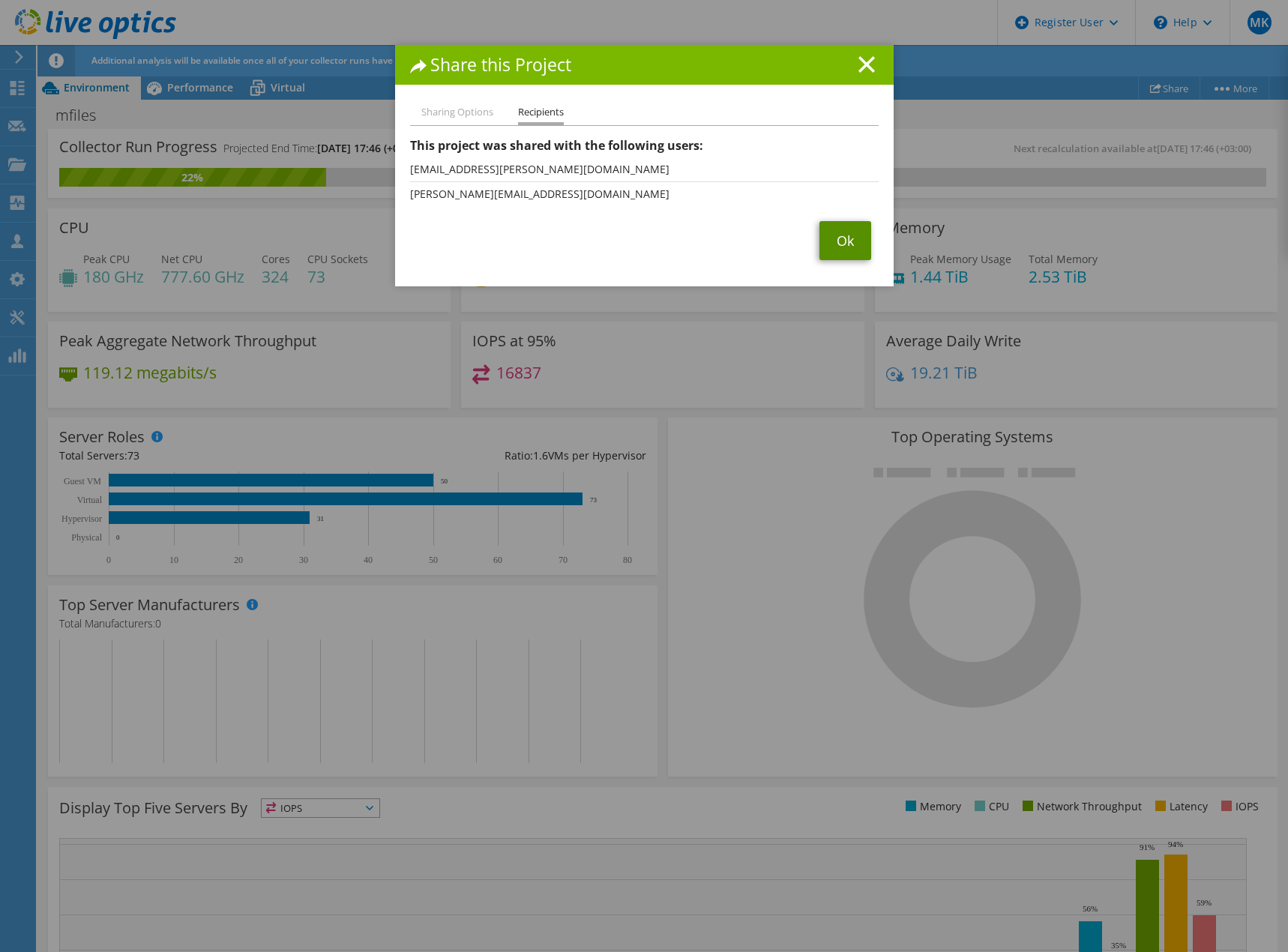
click at [840, 238] on link "Ok" at bounding box center [845, 239] width 52 height 39
